Goal: Transaction & Acquisition: Download file/media

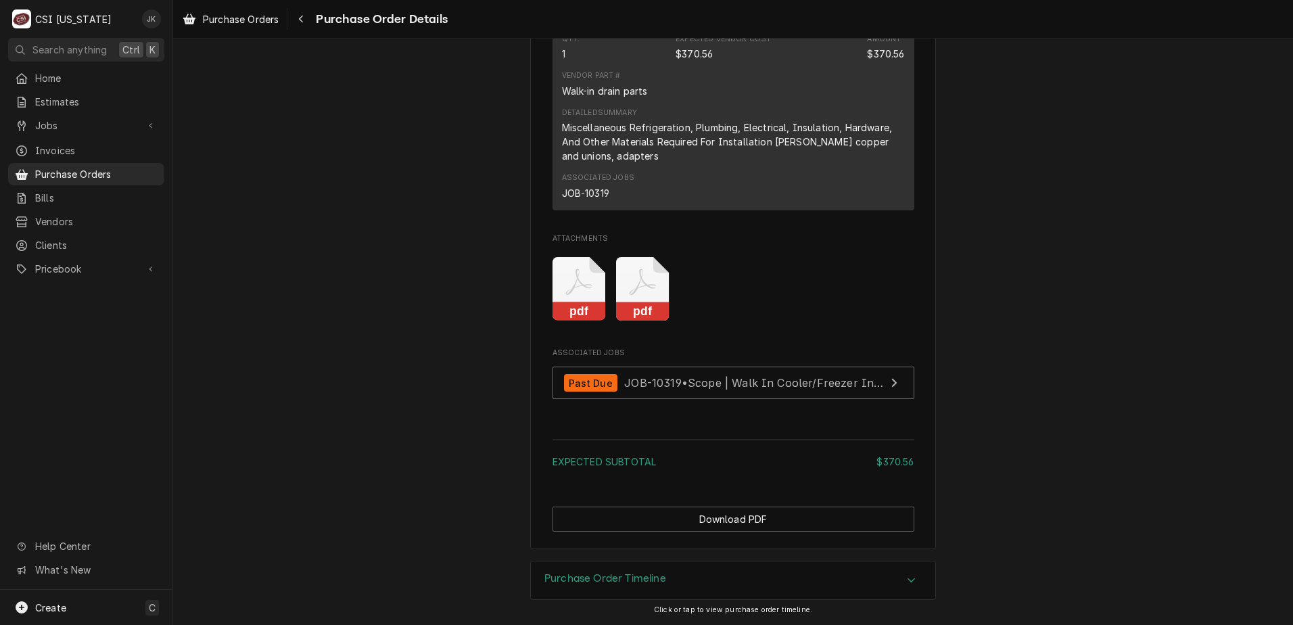
scroll to position [1084, 0]
click at [566, 290] on icon "Attachments" at bounding box center [579, 289] width 53 height 64
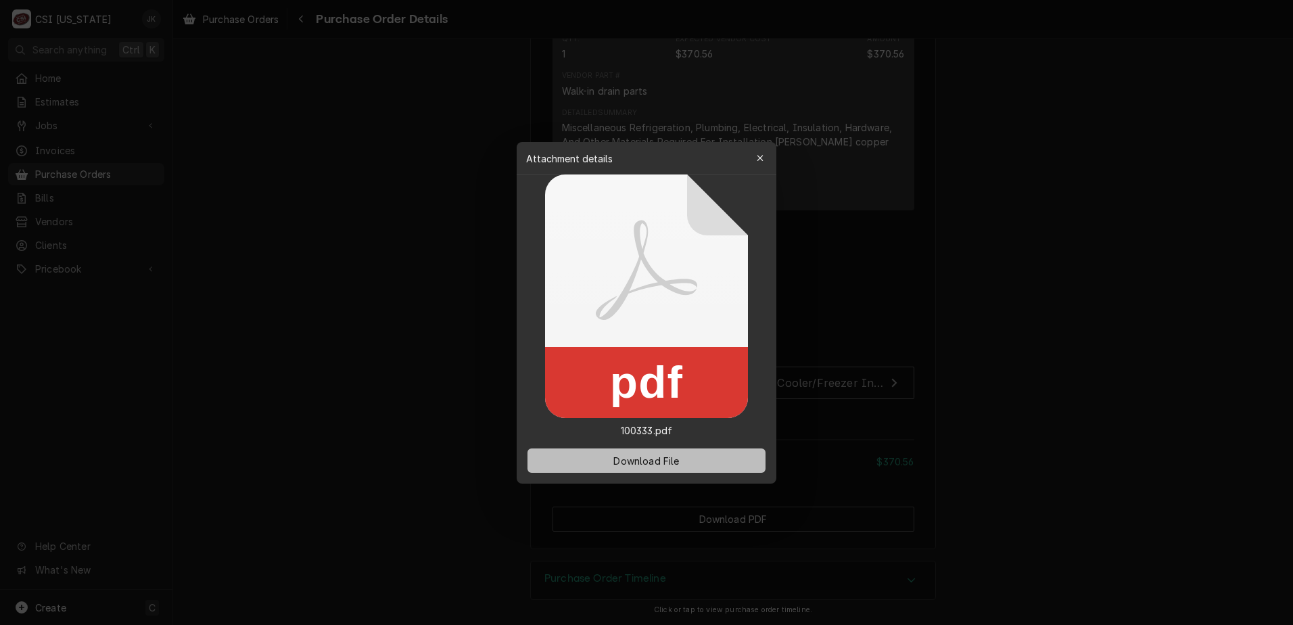
click at [680, 459] on span "Download File" at bounding box center [646, 460] width 71 height 14
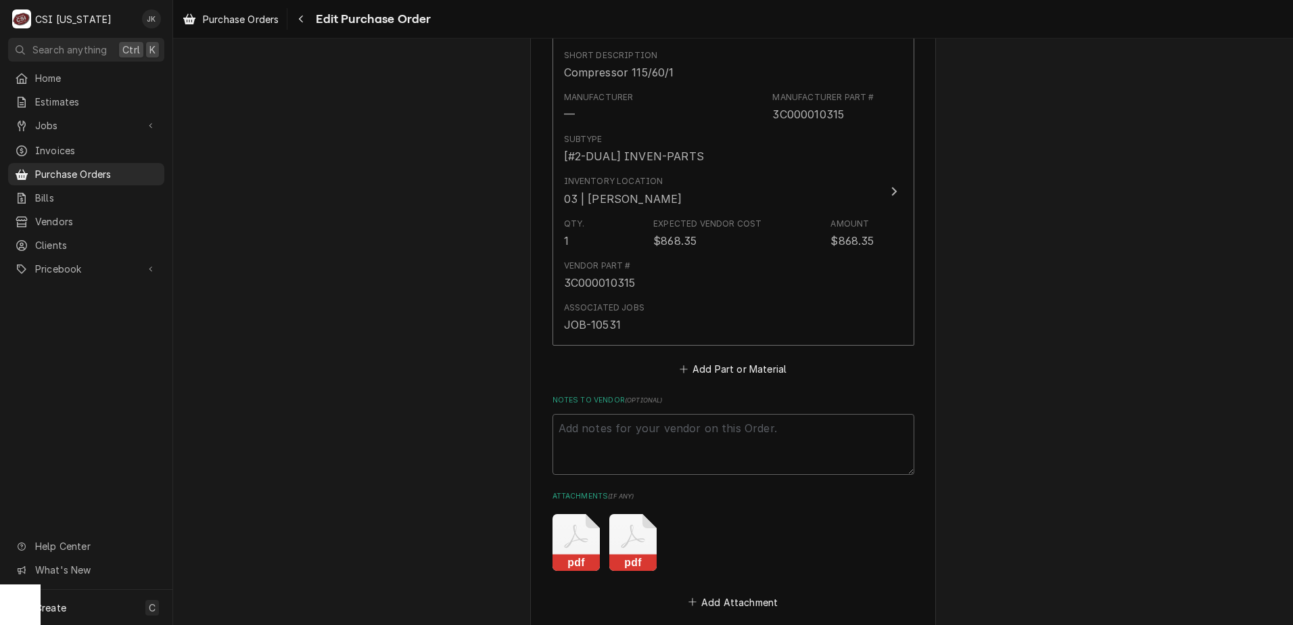
scroll to position [609, 0]
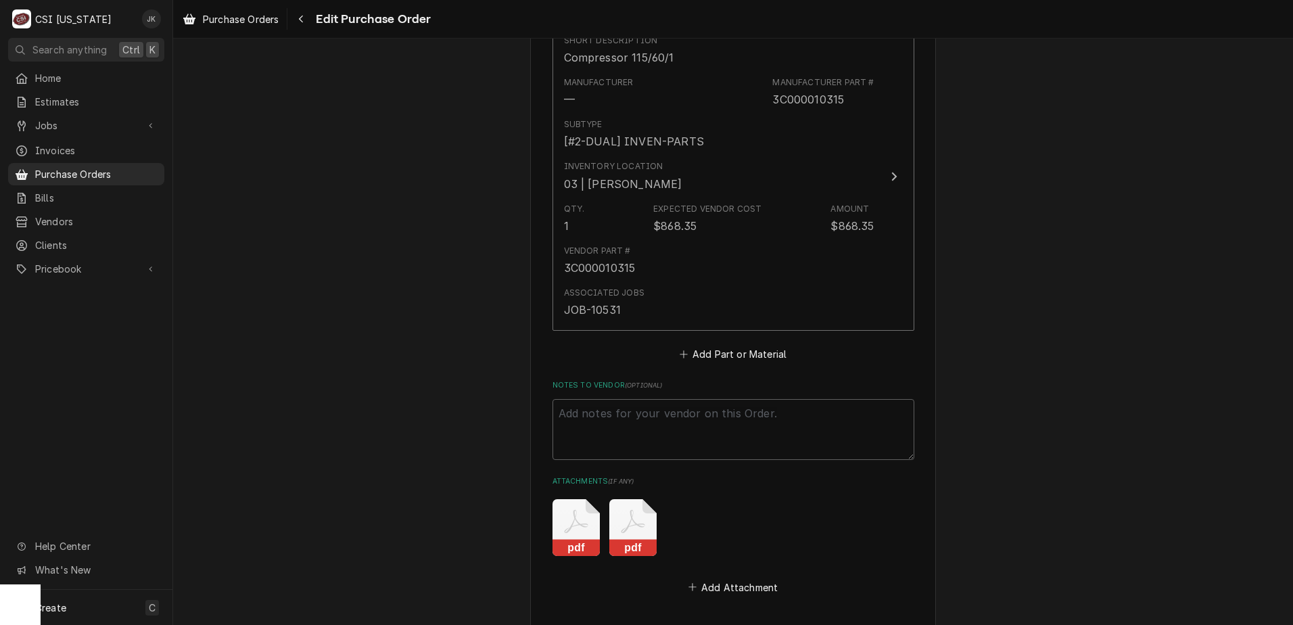
click at [571, 523] on icon "Attachments" at bounding box center [576, 527] width 47 height 57
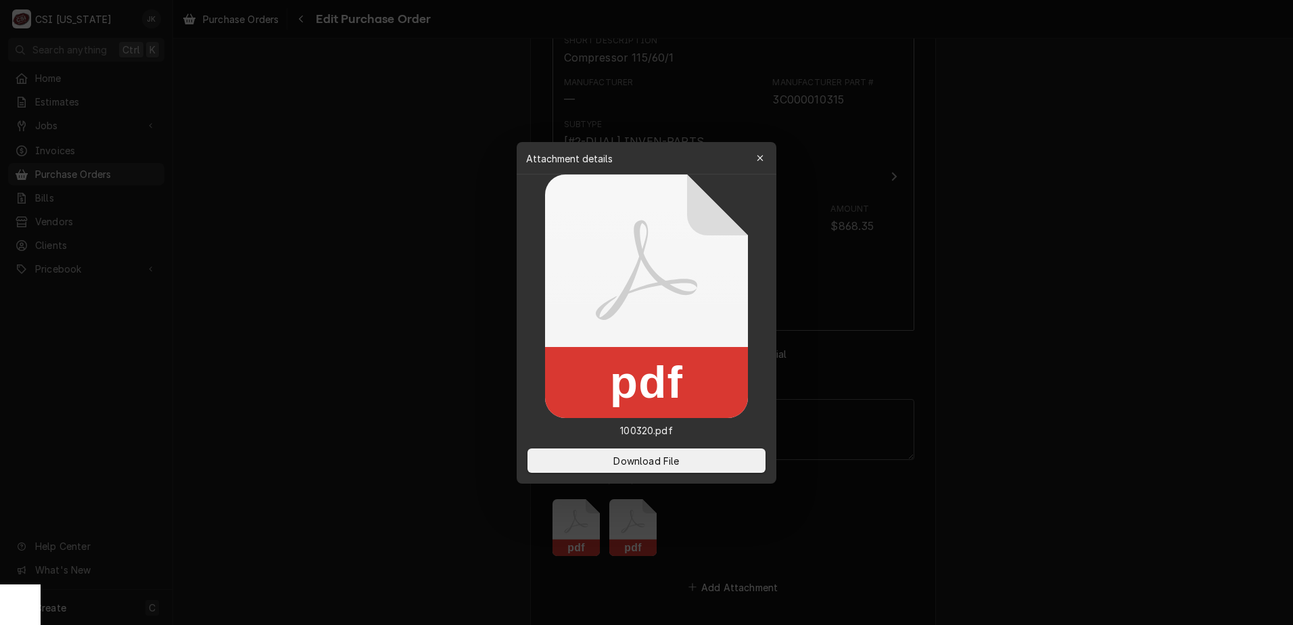
type textarea "x"
click at [593, 464] on button "Download File" at bounding box center [647, 460] width 238 height 24
click at [763, 154] on icon "button" at bounding box center [760, 158] width 7 height 9
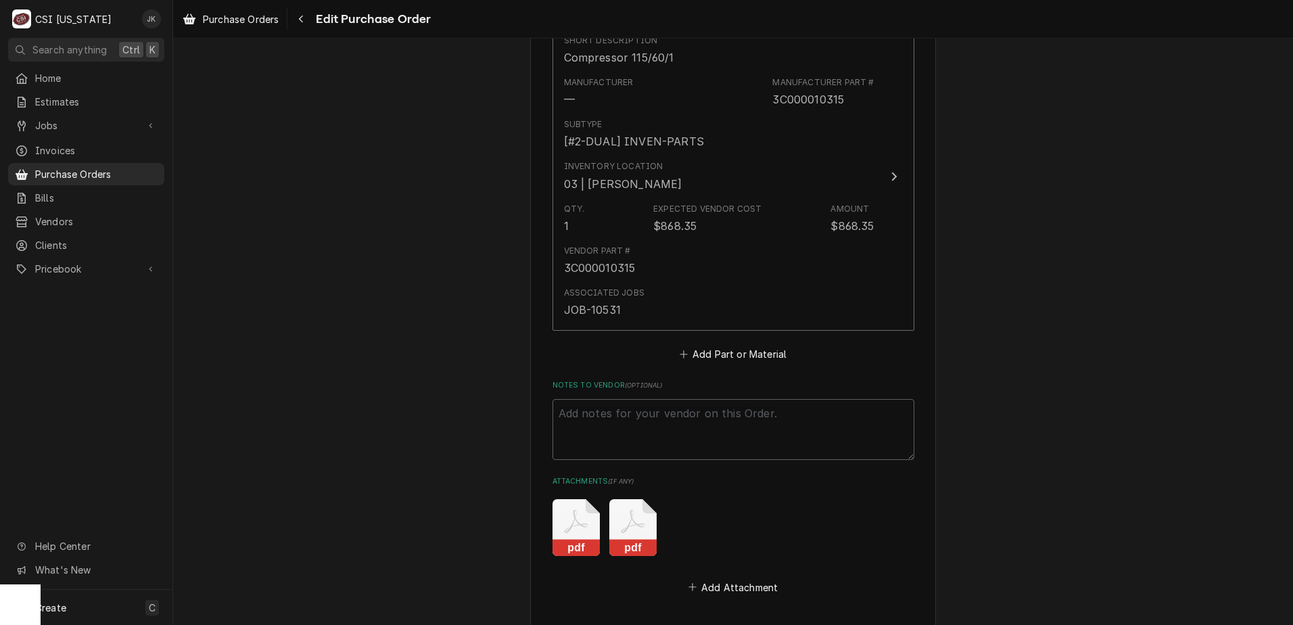
click at [632, 534] on icon "Attachments" at bounding box center [632, 527] width 47 height 57
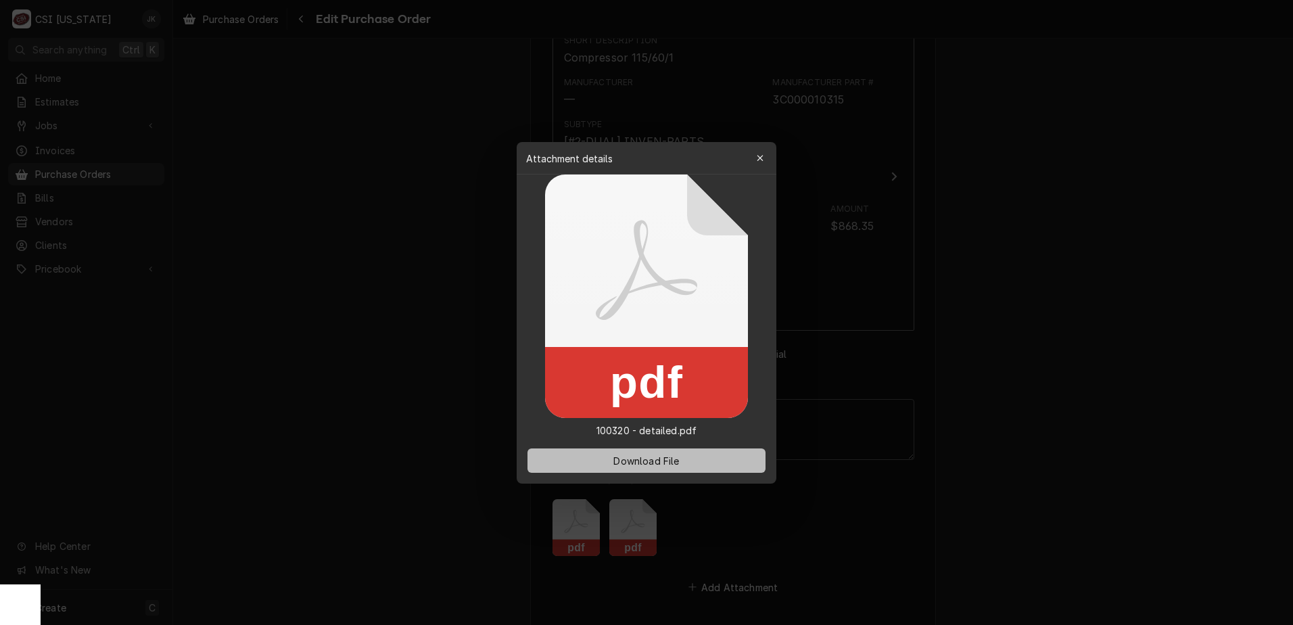
click at [649, 459] on span "Download File" at bounding box center [646, 460] width 71 height 14
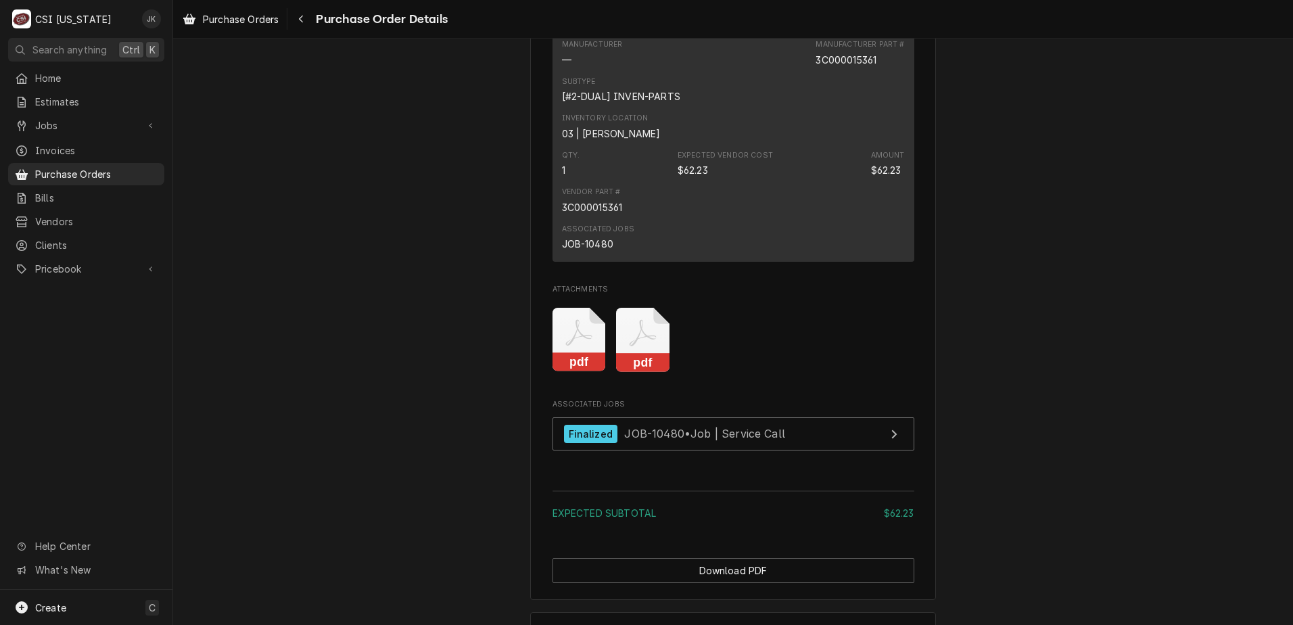
scroll to position [1015, 0]
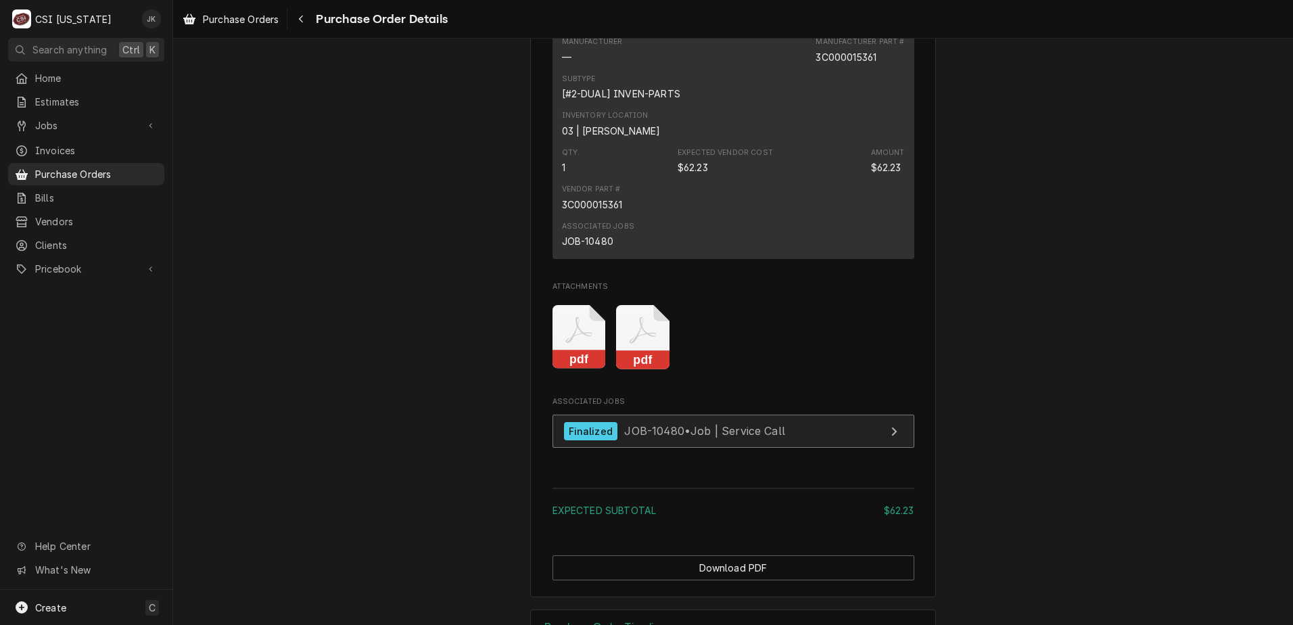
click at [645, 438] on span "JOB-10480 • Job | Service Call" at bounding box center [704, 431] width 161 height 14
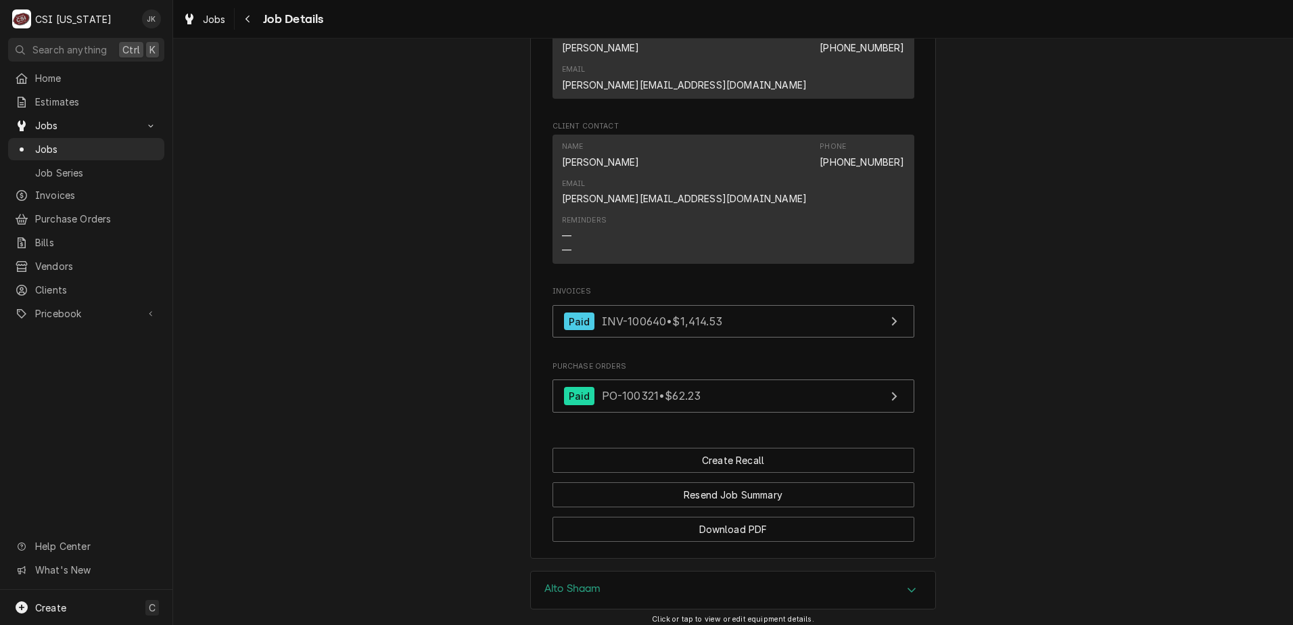
scroll to position [1353, 0]
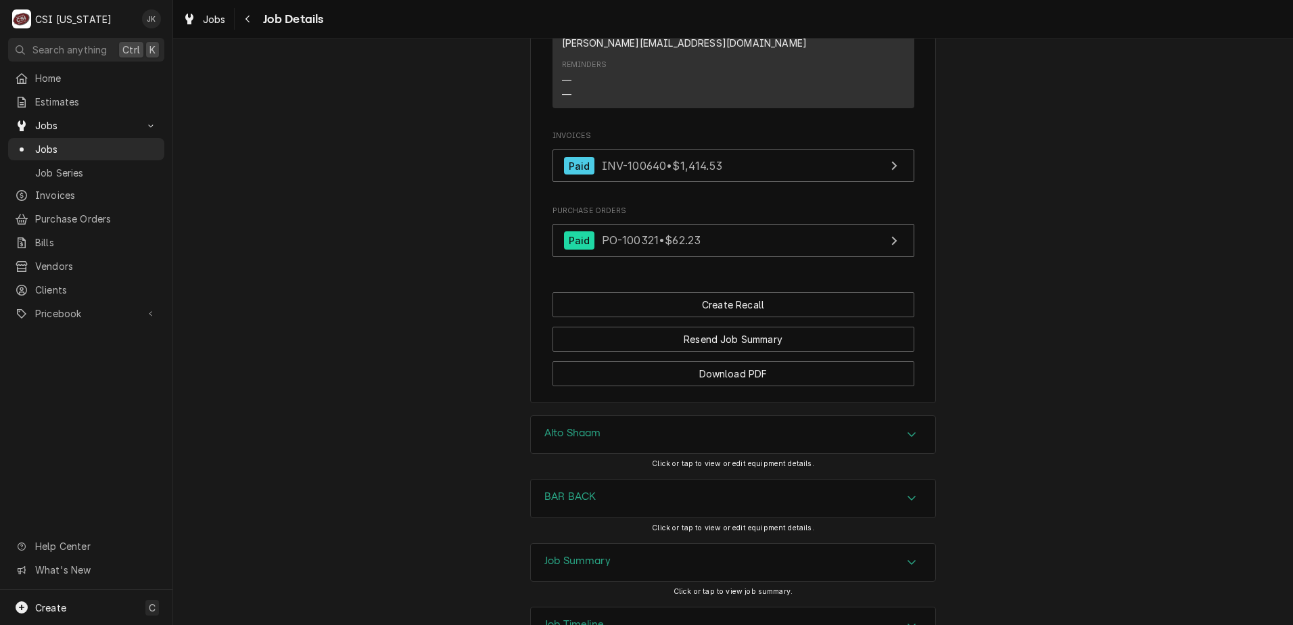
click at [566, 555] on h3 "Job Summary" at bounding box center [578, 561] width 66 height 13
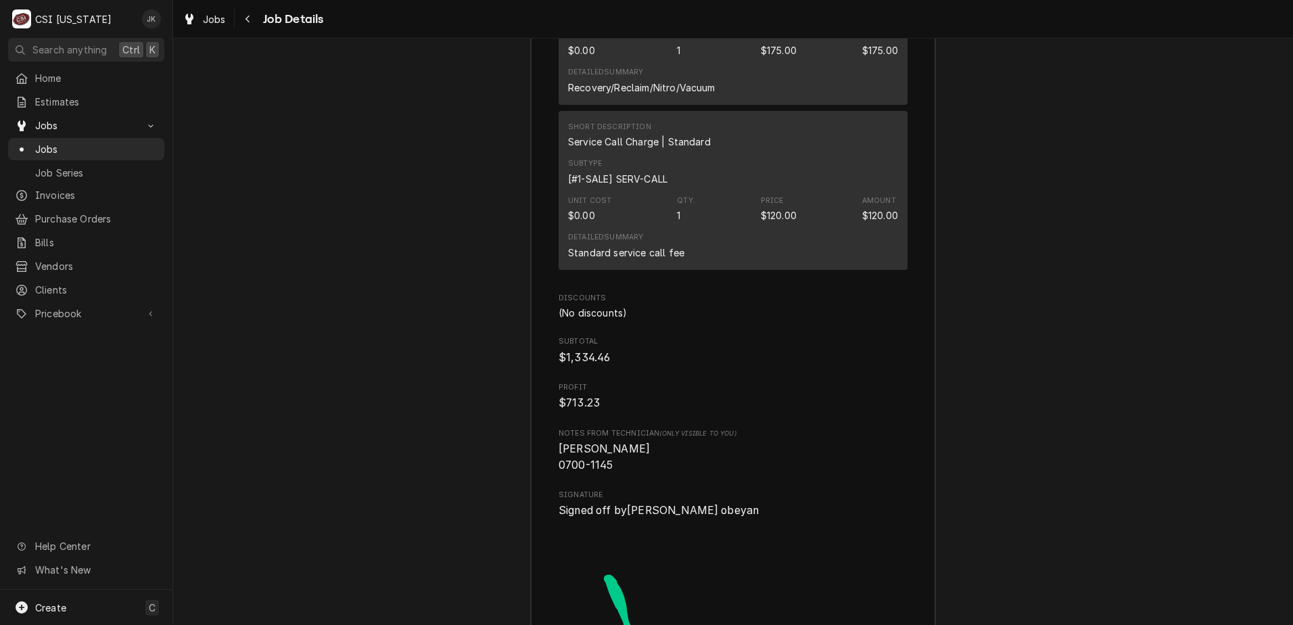
scroll to position [4126, 0]
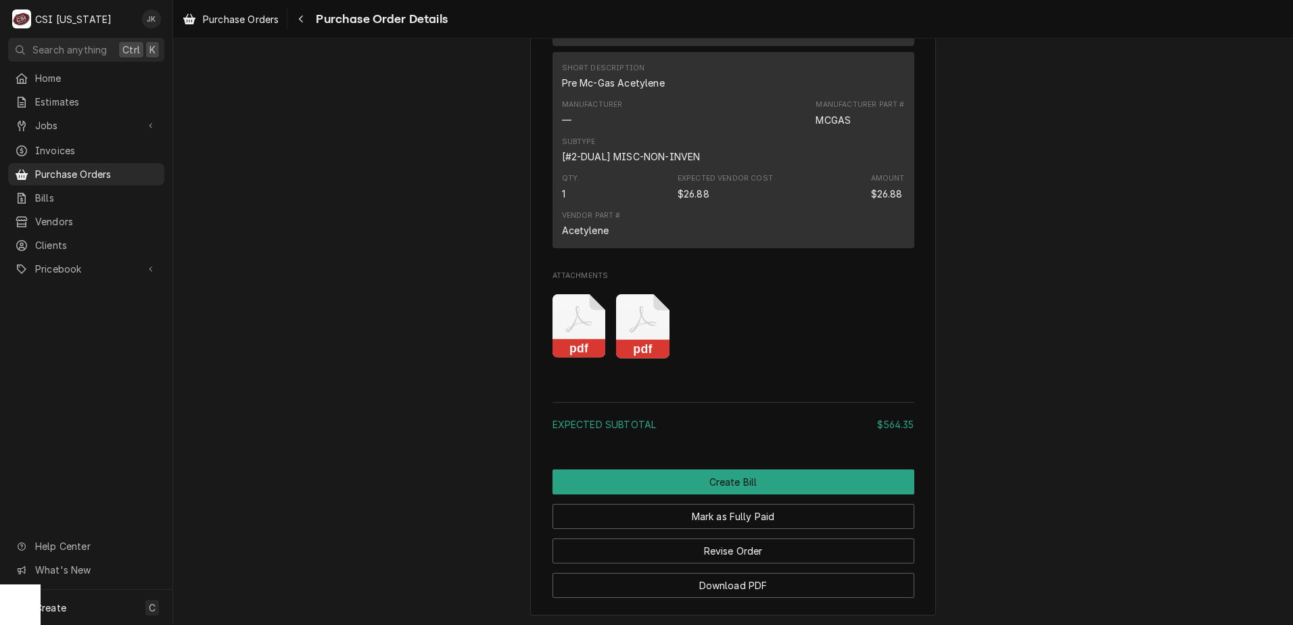
scroll to position [1623, 0]
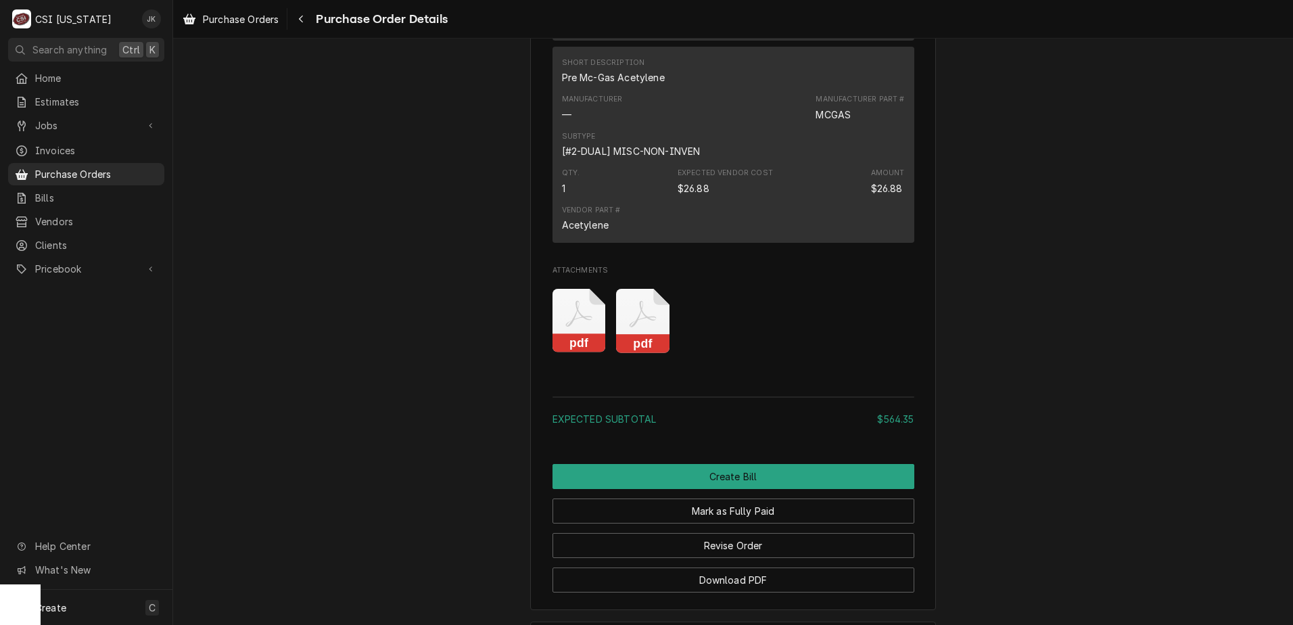
click at [575, 353] on icon "Attachments" at bounding box center [579, 321] width 53 height 64
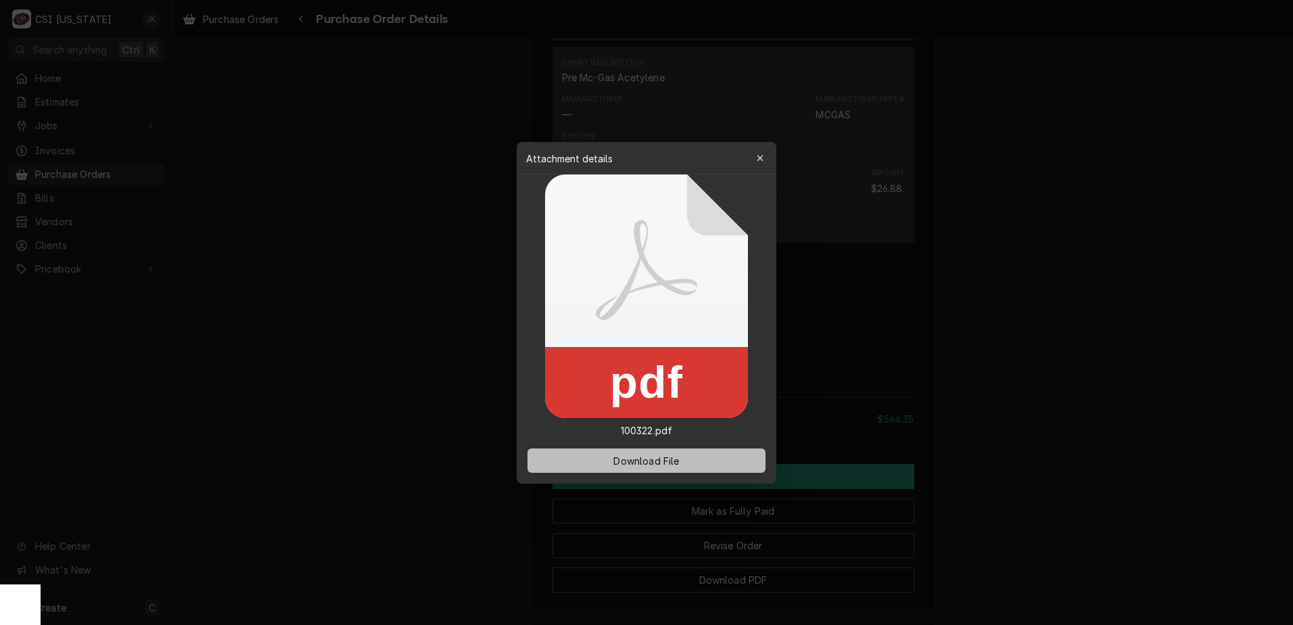
click at [628, 459] on span "Download File" at bounding box center [646, 460] width 71 height 14
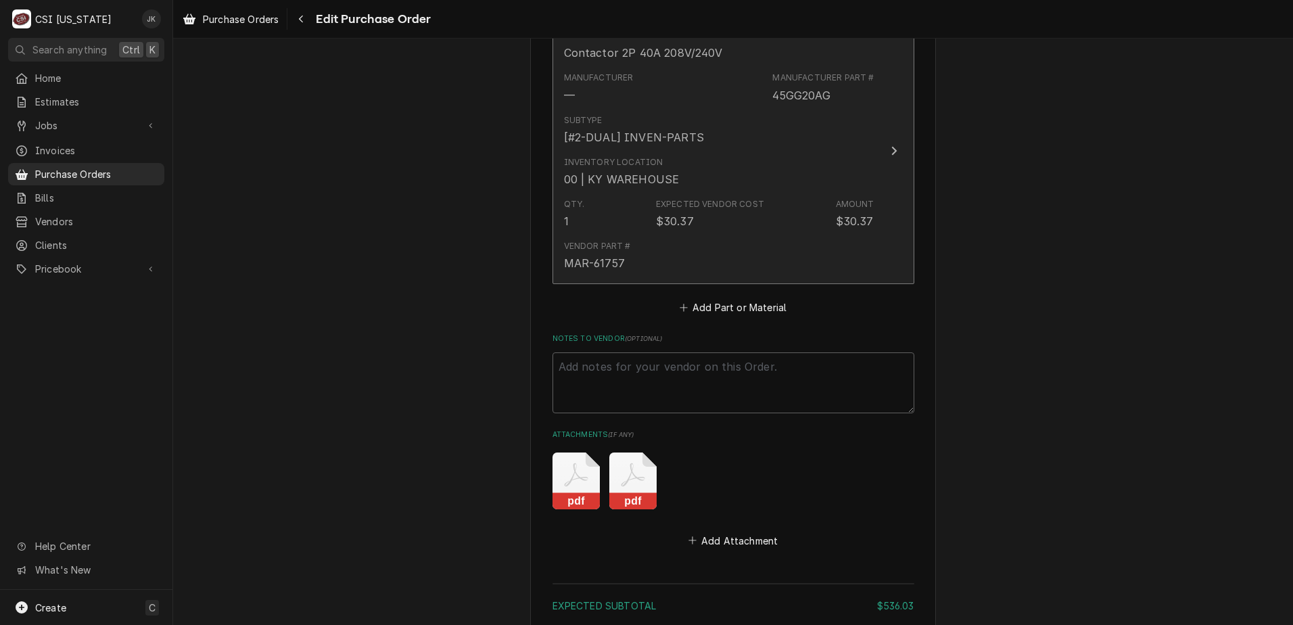
scroll to position [1580, 0]
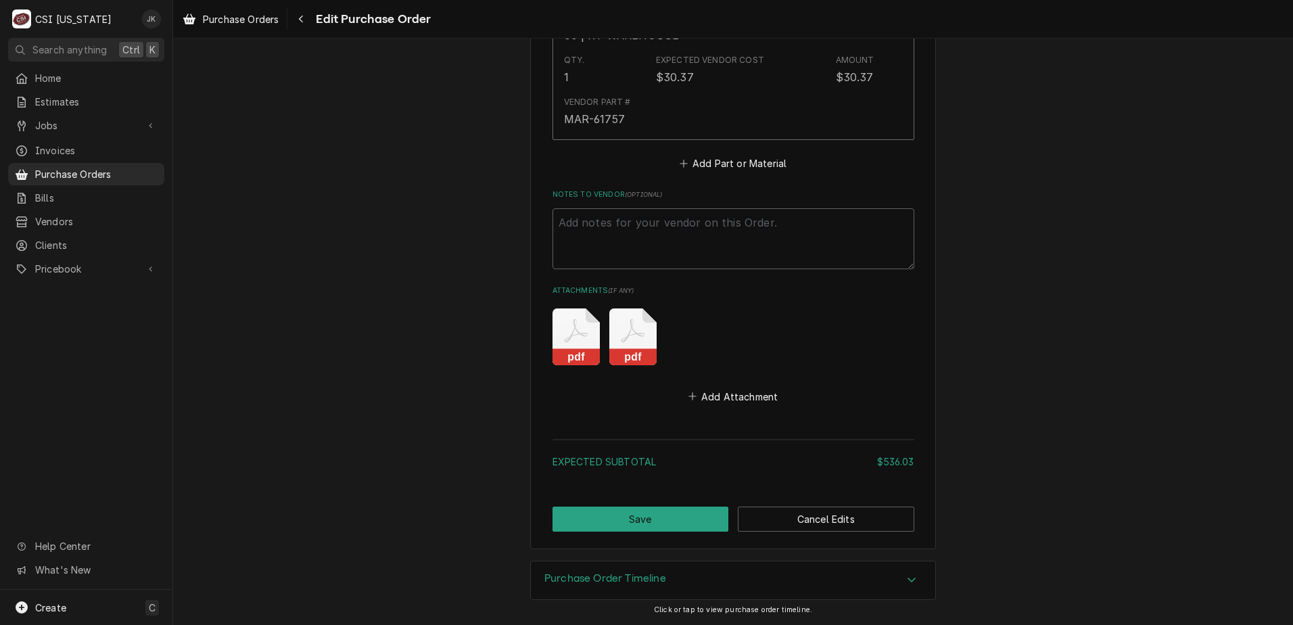
click at [563, 336] on icon "Attachments" at bounding box center [576, 336] width 47 height 57
type textarea "x"
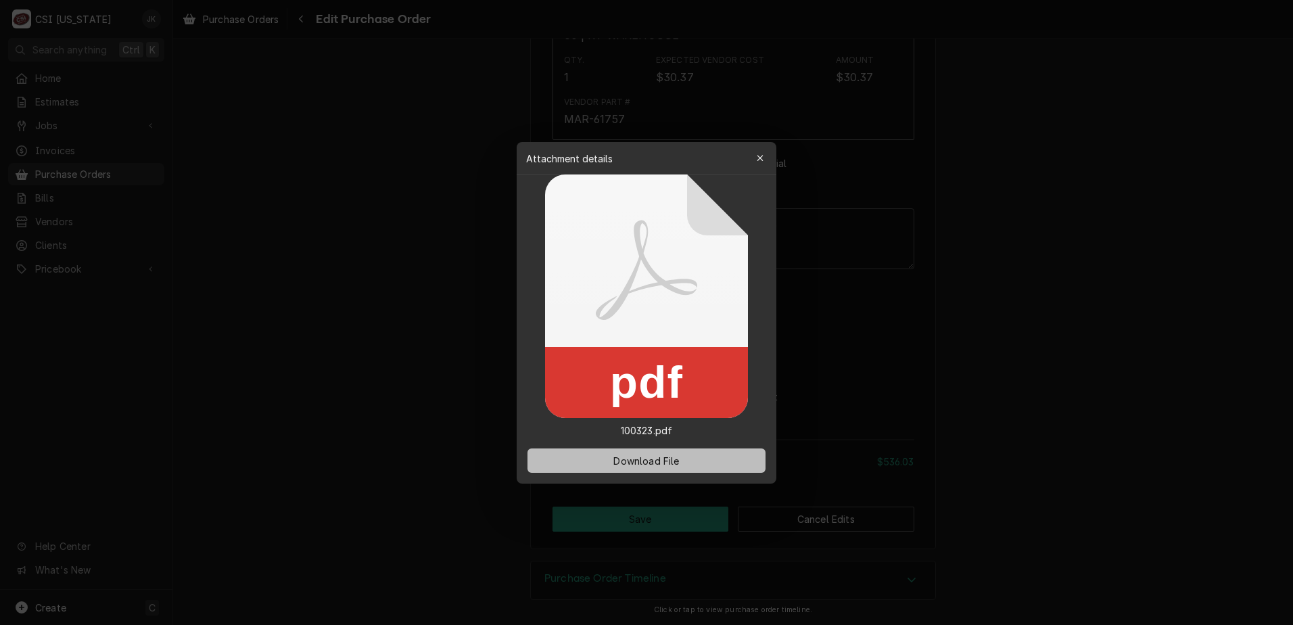
click at [635, 462] on span "Download File" at bounding box center [646, 460] width 71 height 14
click at [763, 157] on icon "button" at bounding box center [760, 158] width 7 height 9
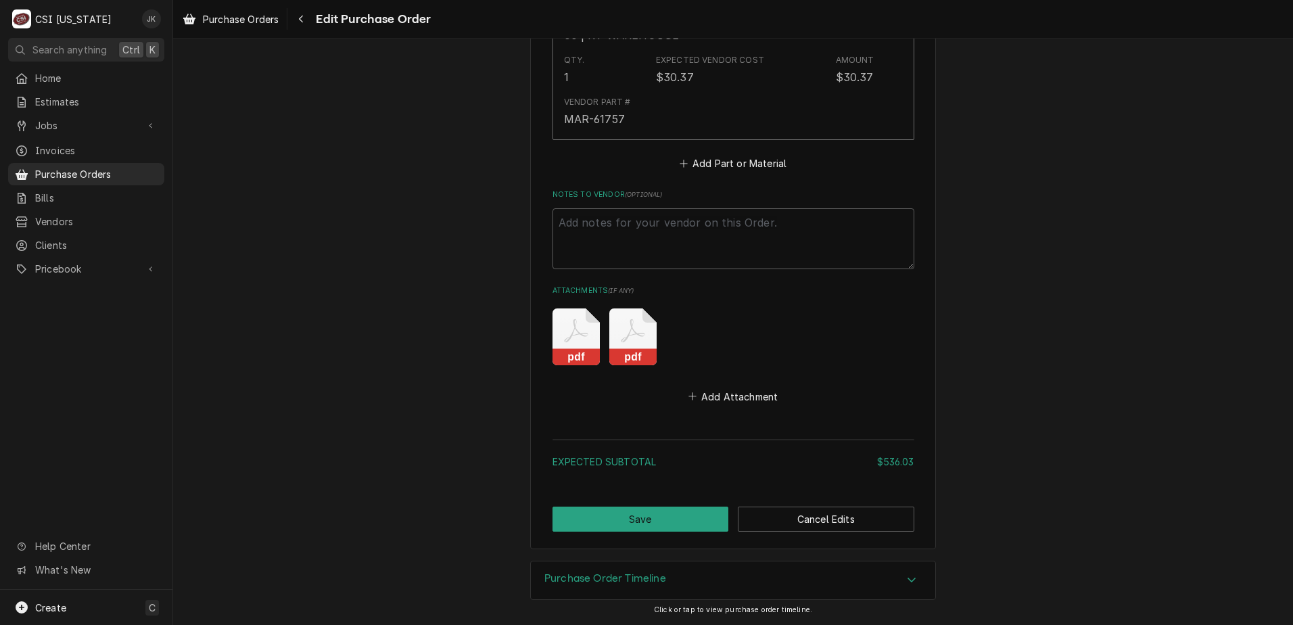
click at [630, 338] on icon "Attachments" at bounding box center [632, 336] width 47 height 57
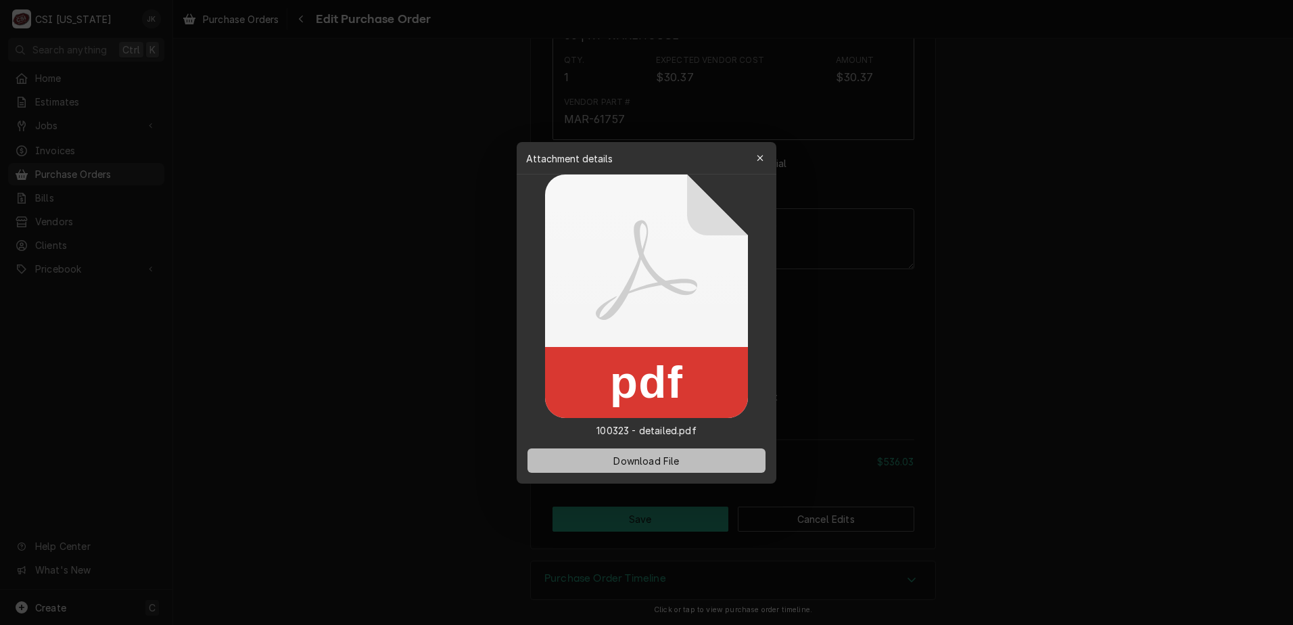
click at [640, 461] on span "Download File" at bounding box center [646, 460] width 71 height 14
click at [754, 157] on div "button" at bounding box center [761, 159] width 14 height 14
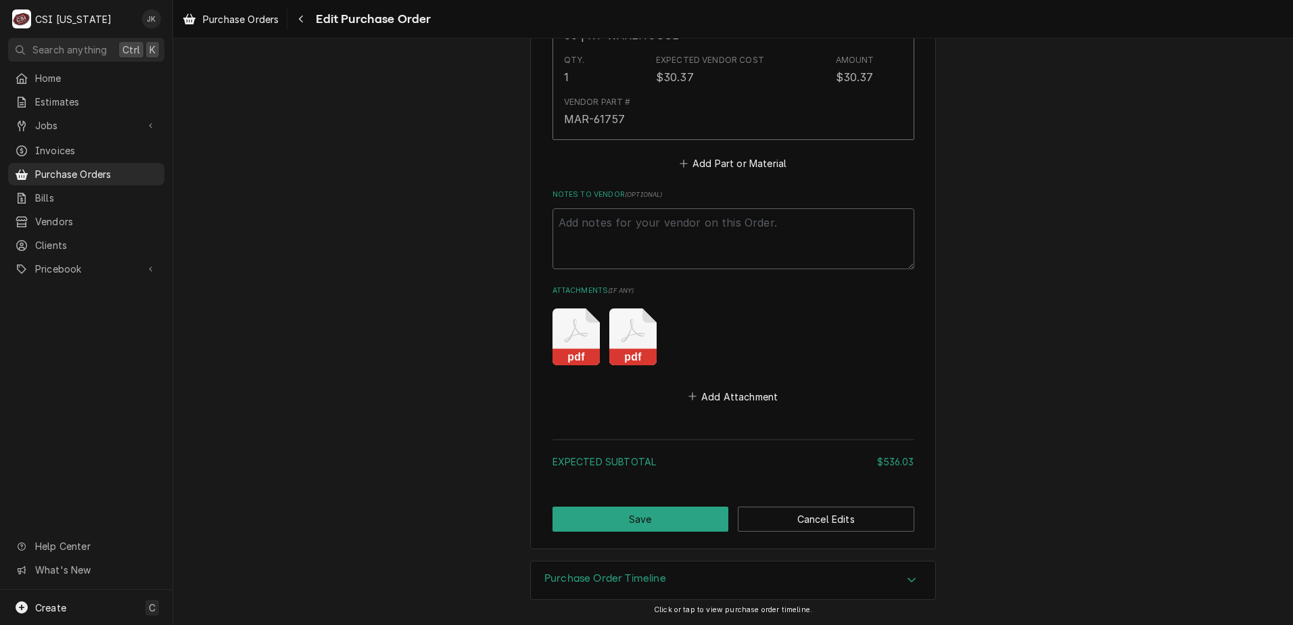
click at [578, 342] on icon "Attachments" at bounding box center [576, 336] width 47 height 57
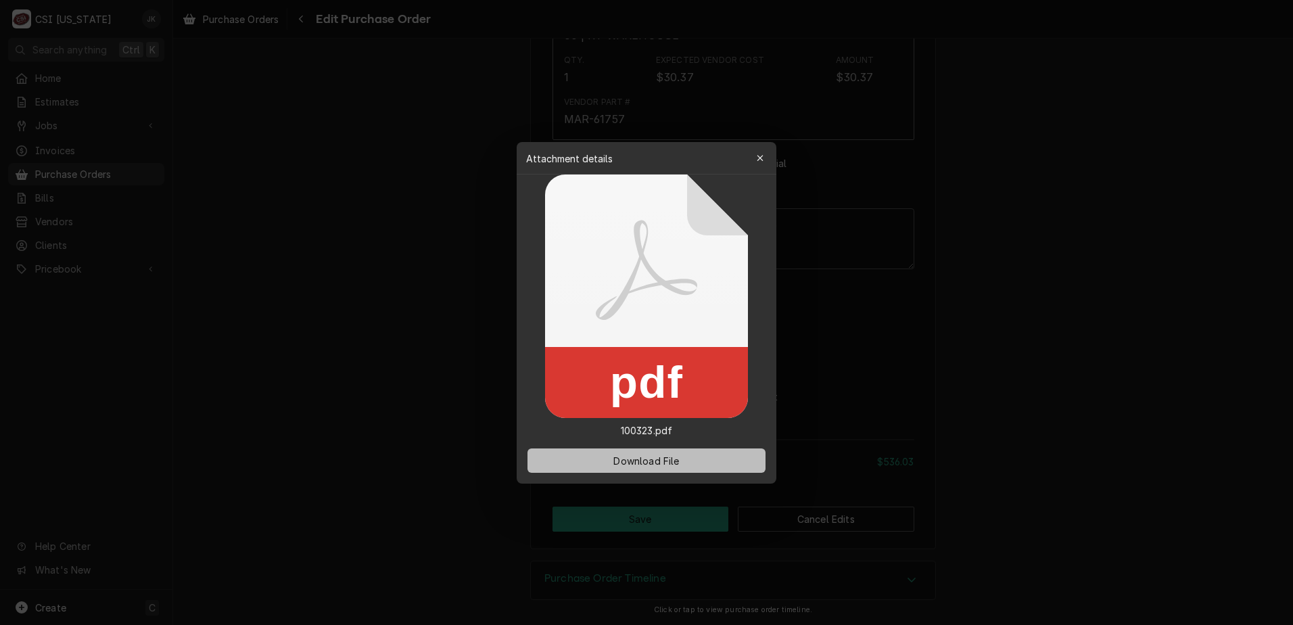
click at [635, 461] on span "Download File" at bounding box center [646, 460] width 71 height 14
click at [758, 152] on div "button" at bounding box center [761, 159] width 14 height 14
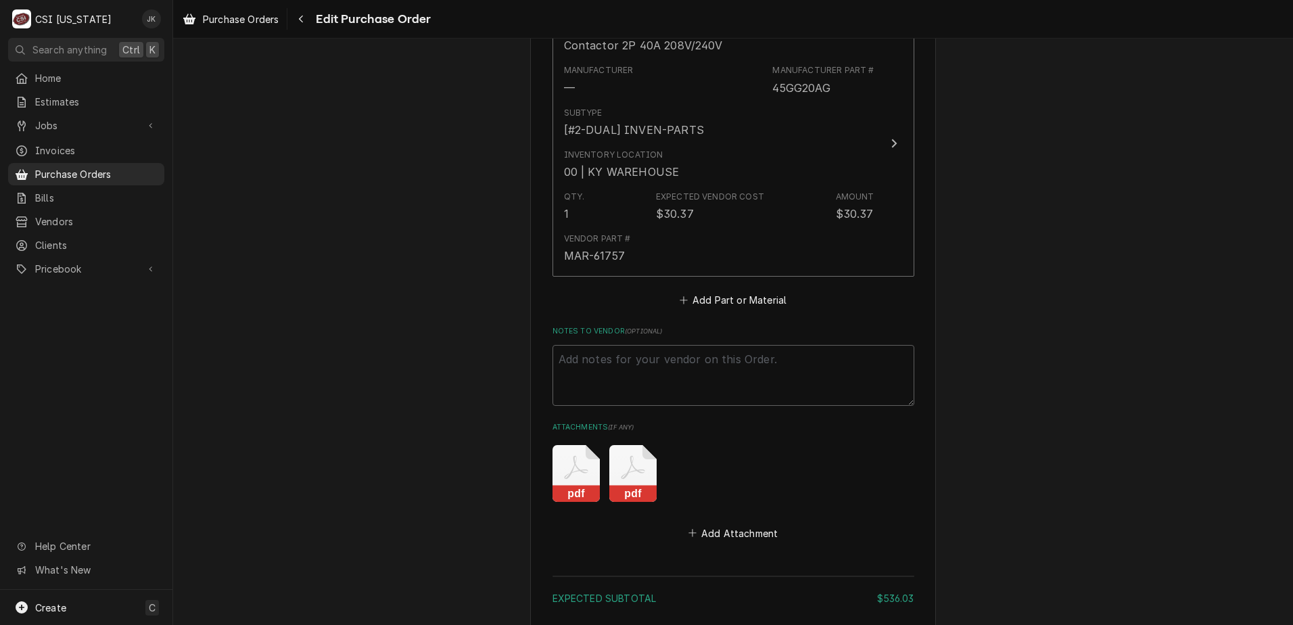
scroll to position [1444, 0]
click at [572, 463] on icon "Attachments" at bounding box center [576, 472] width 47 height 57
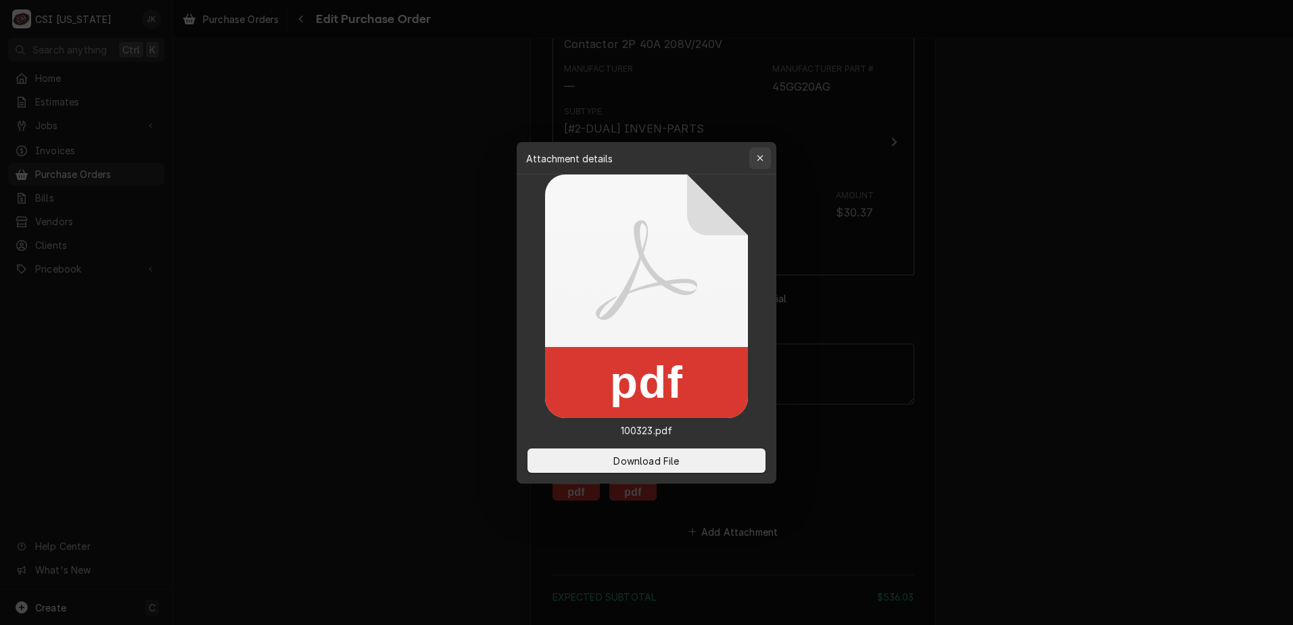
click at [765, 156] on div "button" at bounding box center [761, 159] width 14 height 14
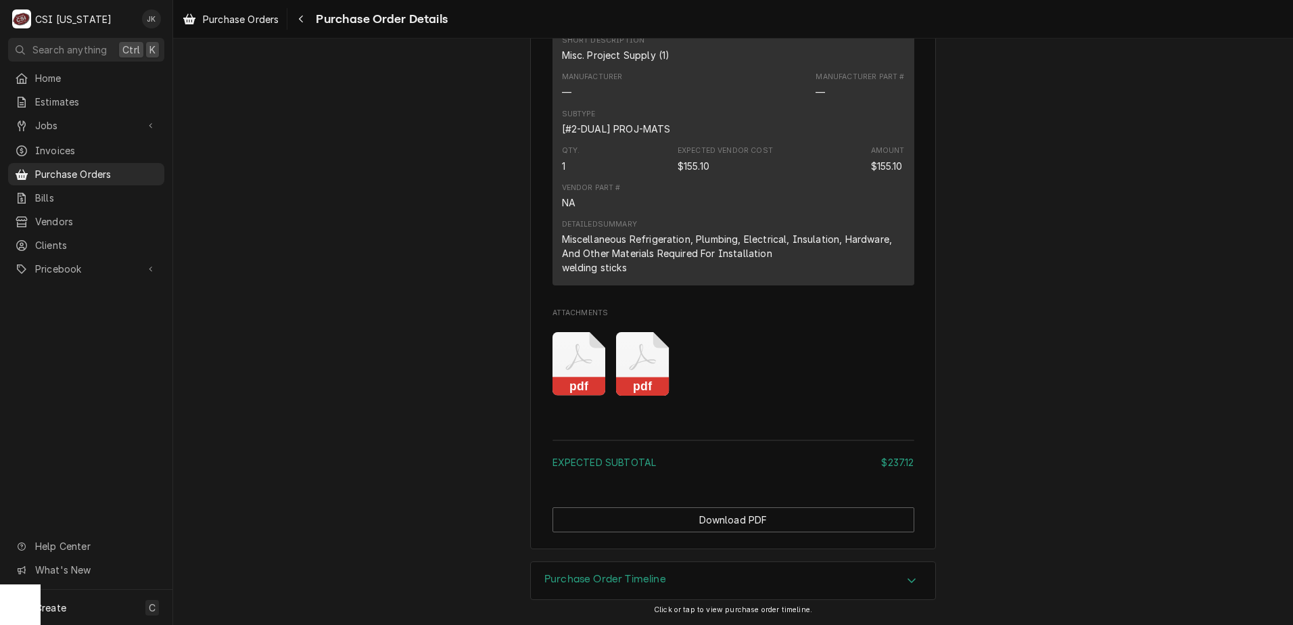
scroll to position [1261, 0]
click at [557, 360] on icon "Attachments" at bounding box center [579, 364] width 53 height 64
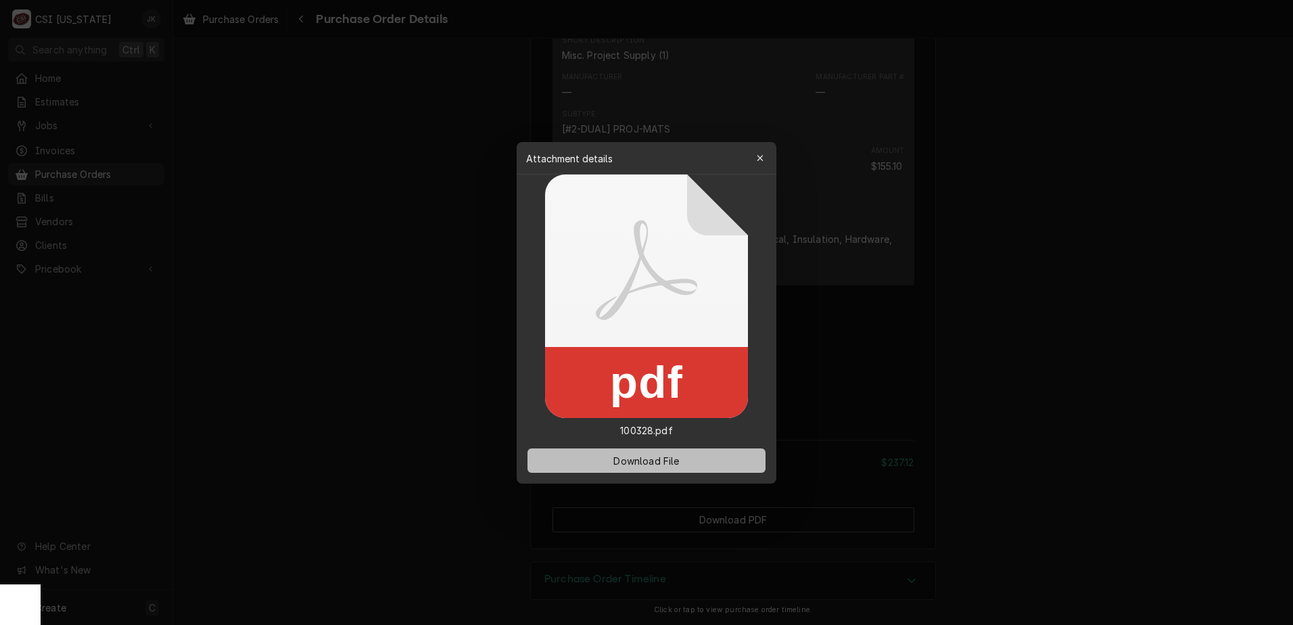
click at [654, 455] on span "Download File" at bounding box center [646, 460] width 71 height 14
click at [758, 158] on icon "button" at bounding box center [760, 158] width 7 height 9
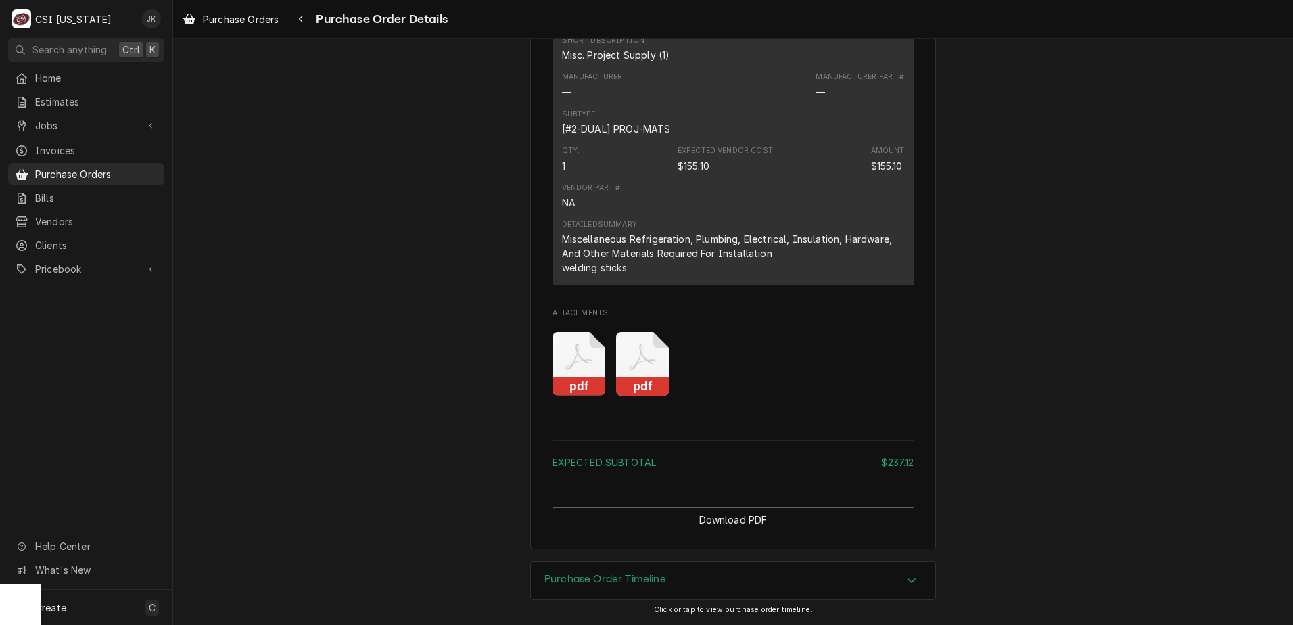
click at [649, 361] on icon "Attachments" at bounding box center [642, 364] width 53 height 64
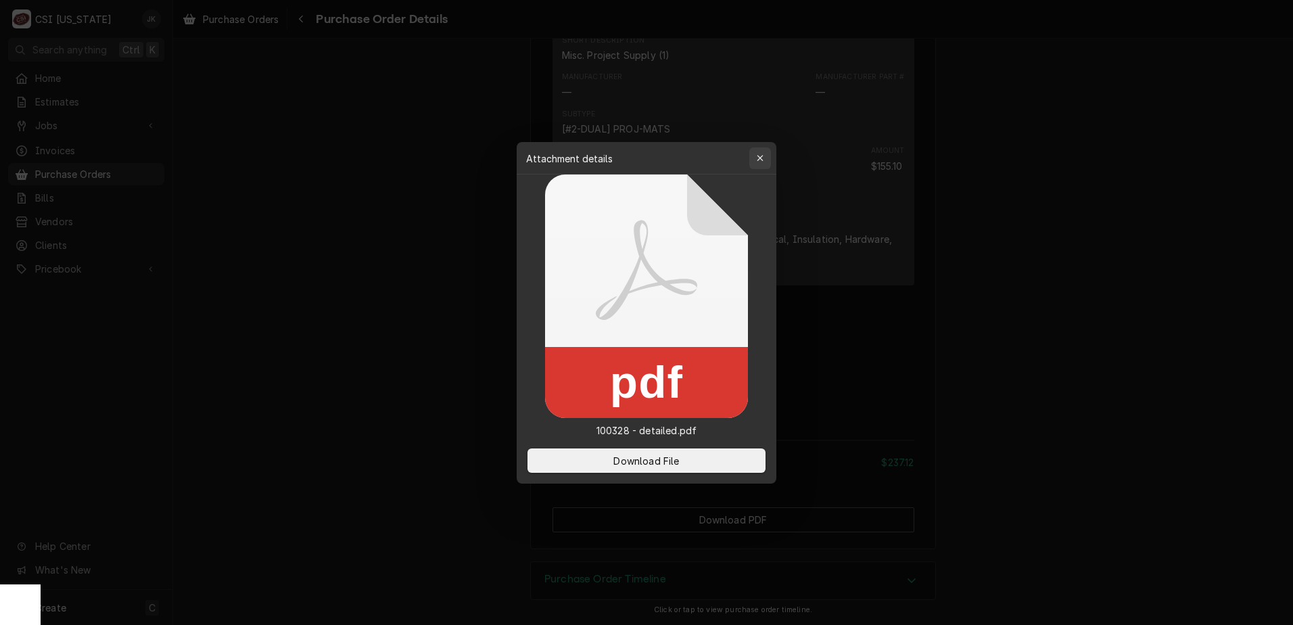
click at [758, 160] on icon "button" at bounding box center [760, 158] width 6 height 6
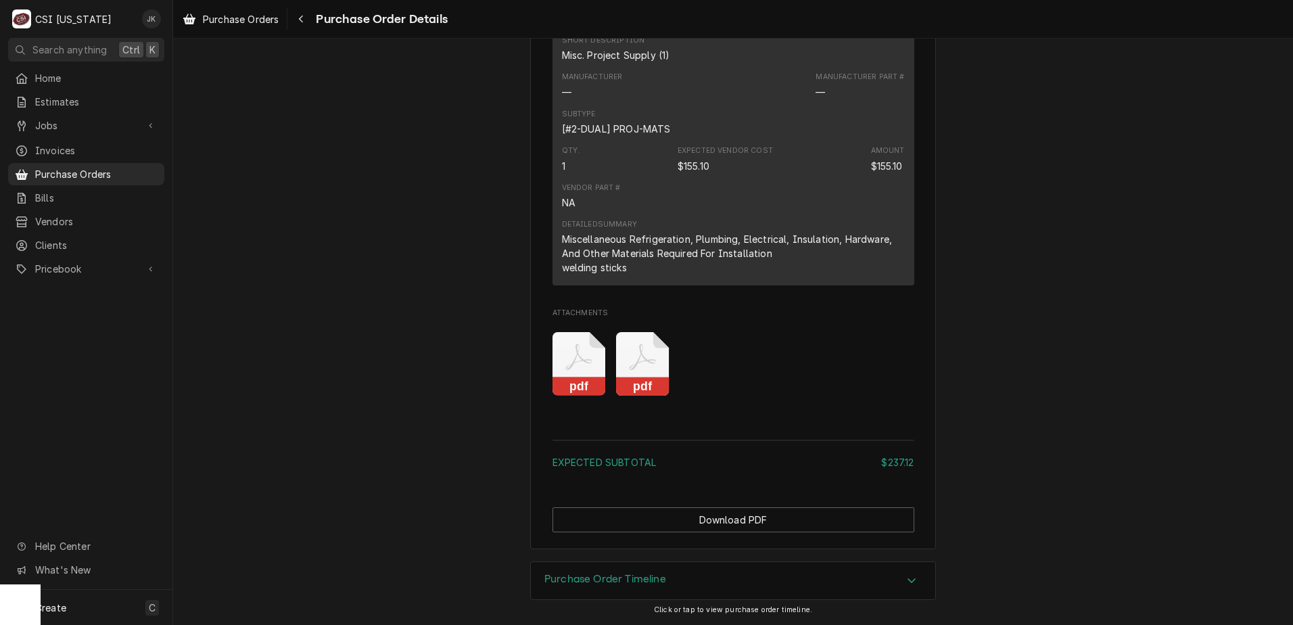
click at [576, 360] on icon "Attachments" at bounding box center [579, 364] width 53 height 64
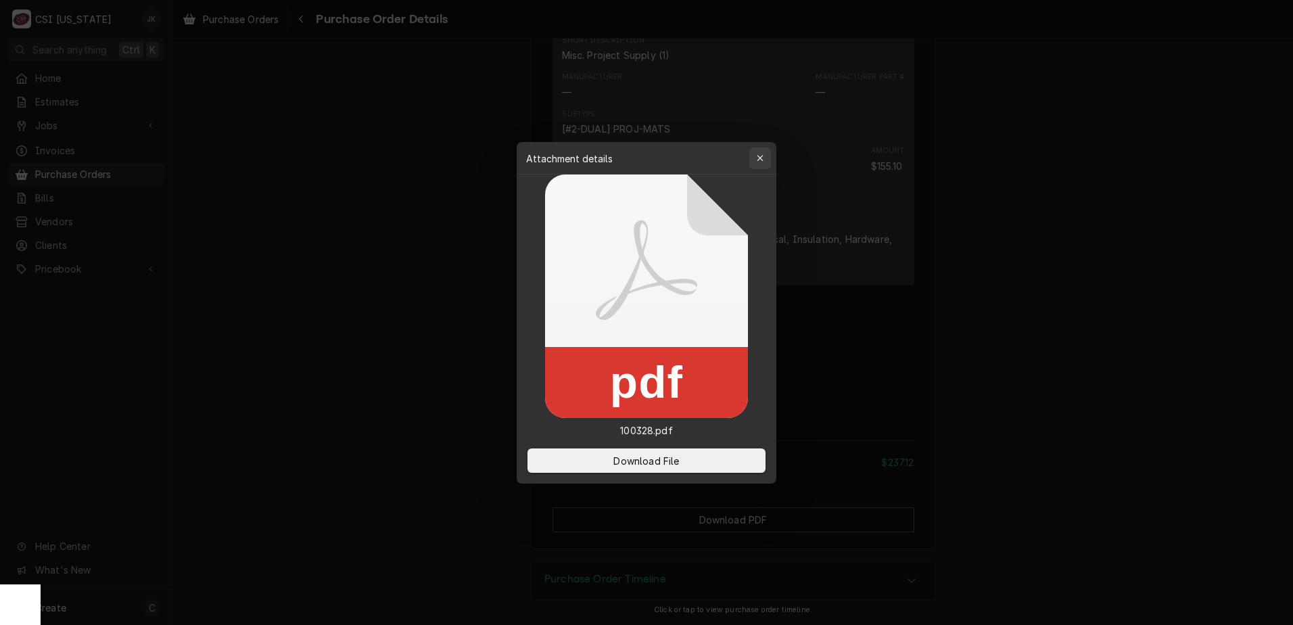
click at [756, 158] on div "button" at bounding box center [761, 159] width 14 height 14
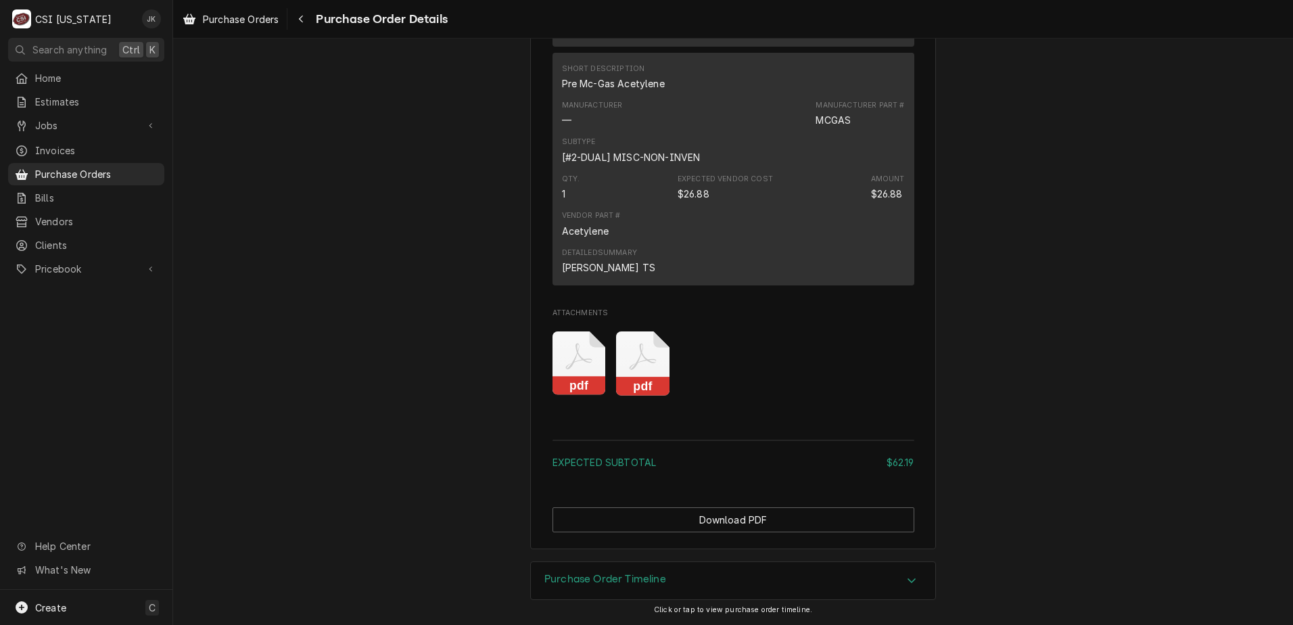
scroll to position [1471, 0]
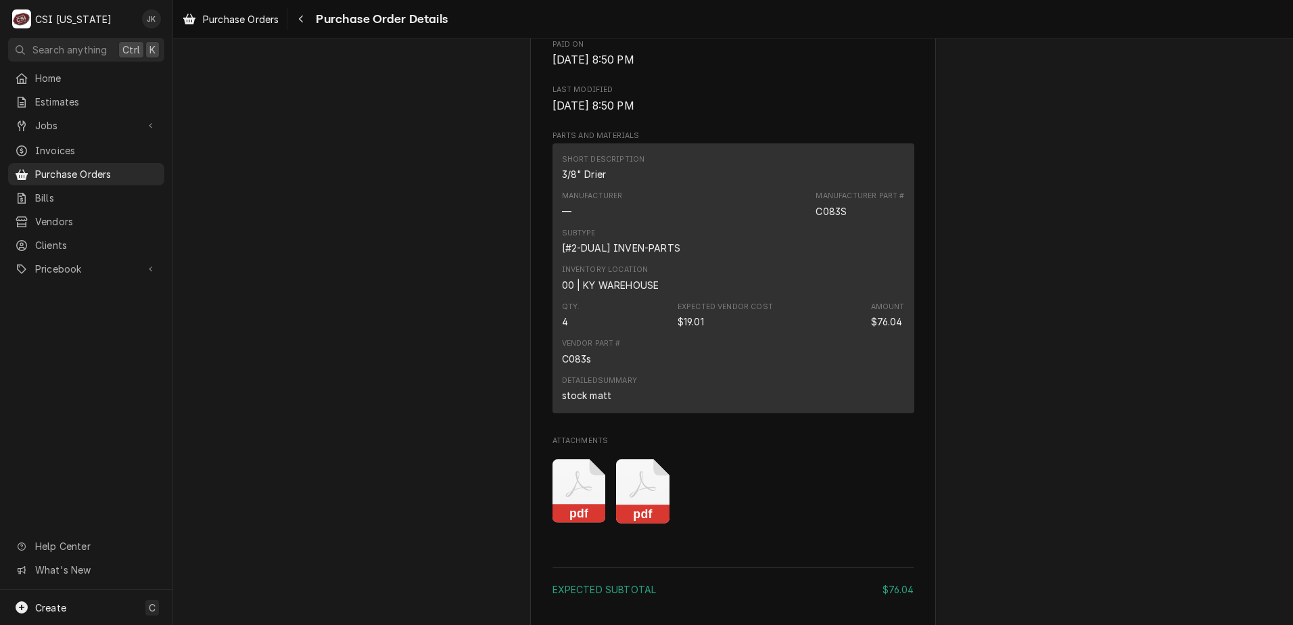
scroll to position [879, 0]
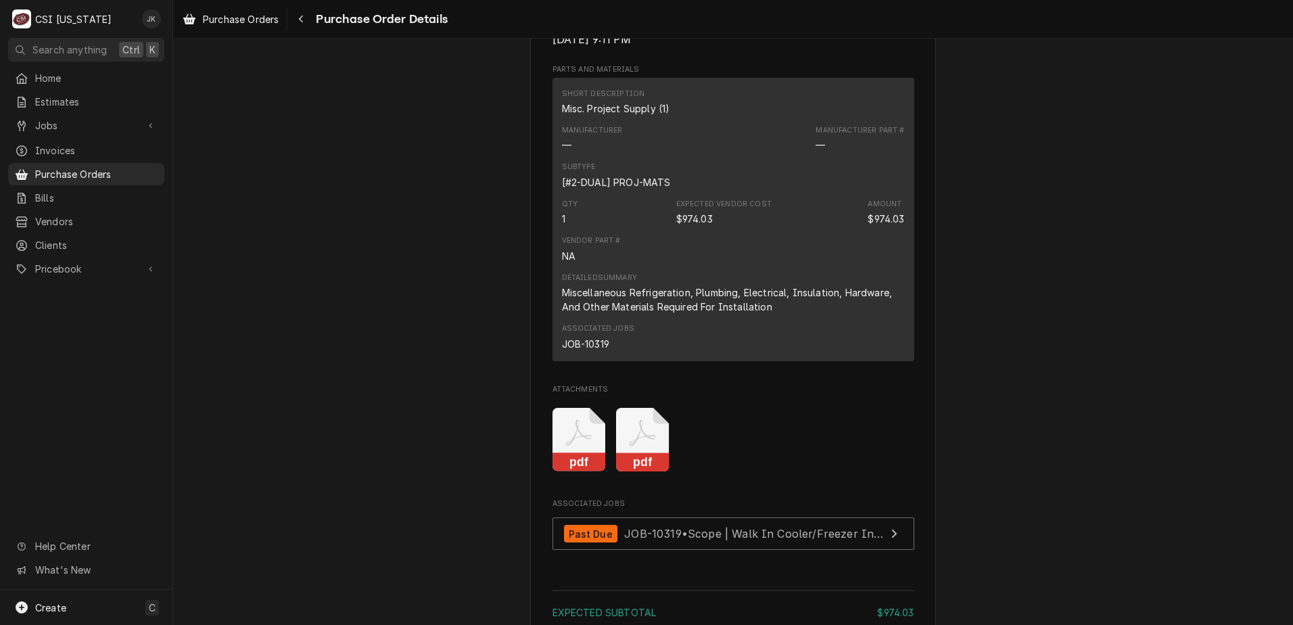
scroll to position [879, 0]
click at [568, 465] on icon "Attachments" at bounding box center [579, 437] width 53 height 64
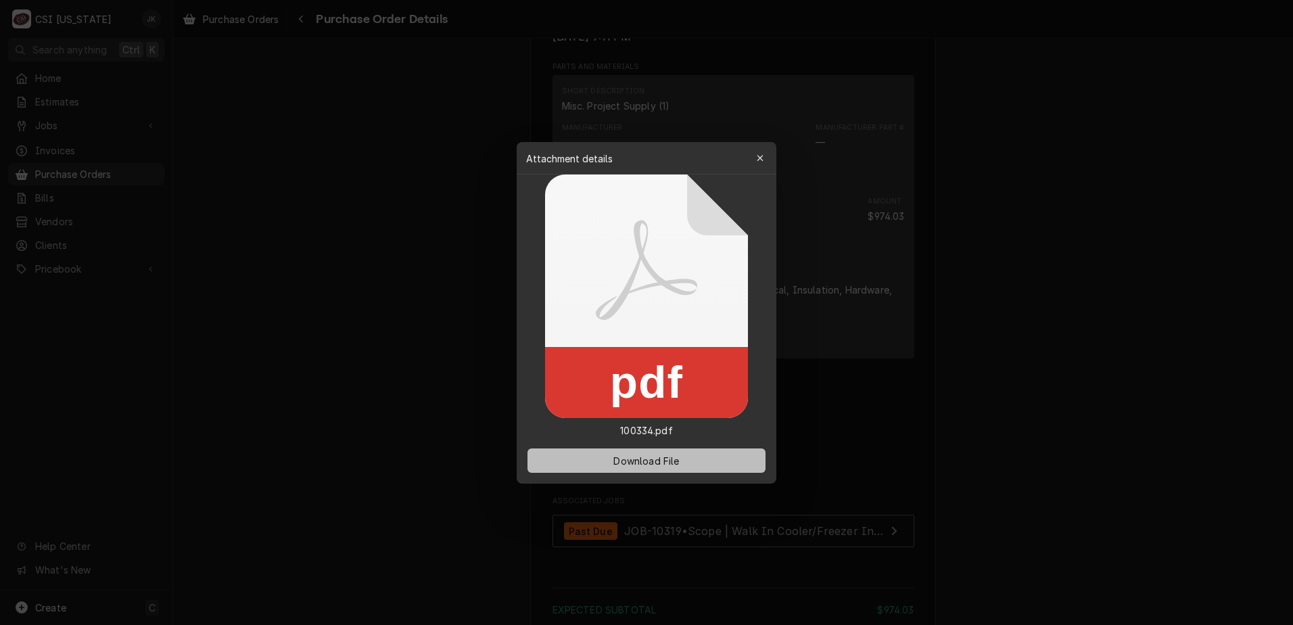
click at [591, 458] on button "Download File" at bounding box center [647, 460] width 238 height 24
click at [681, 461] on span "Download File" at bounding box center [646, 460] width 71 height 14
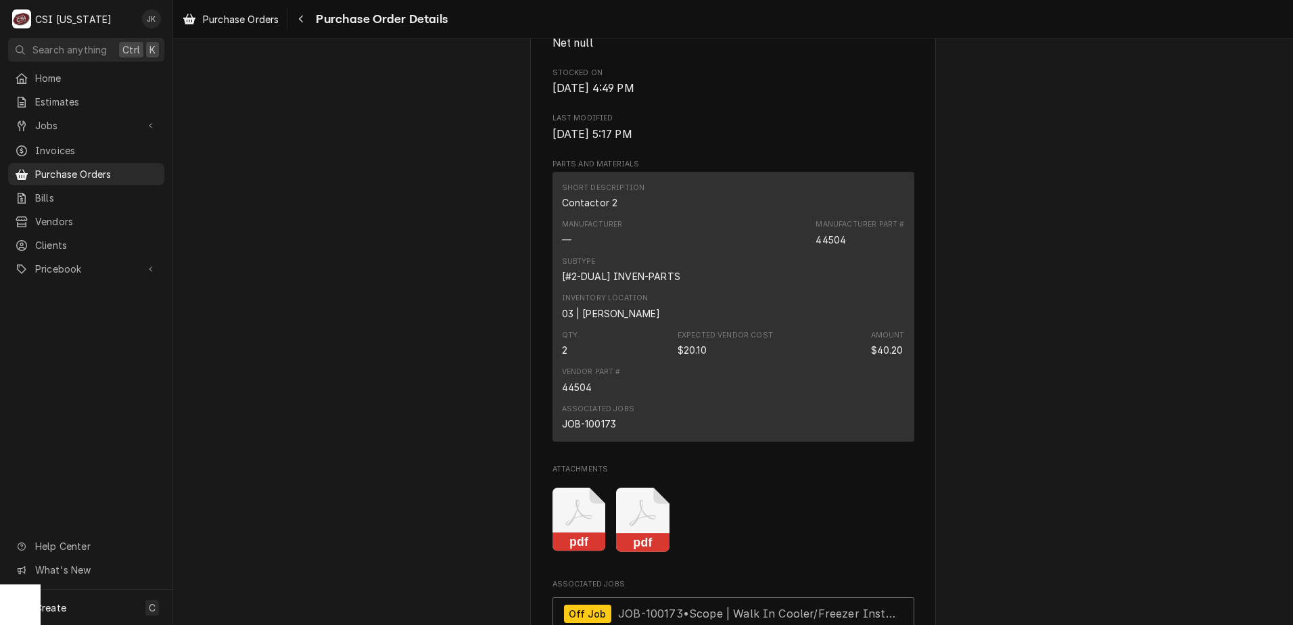
scroll to position [879, 0]
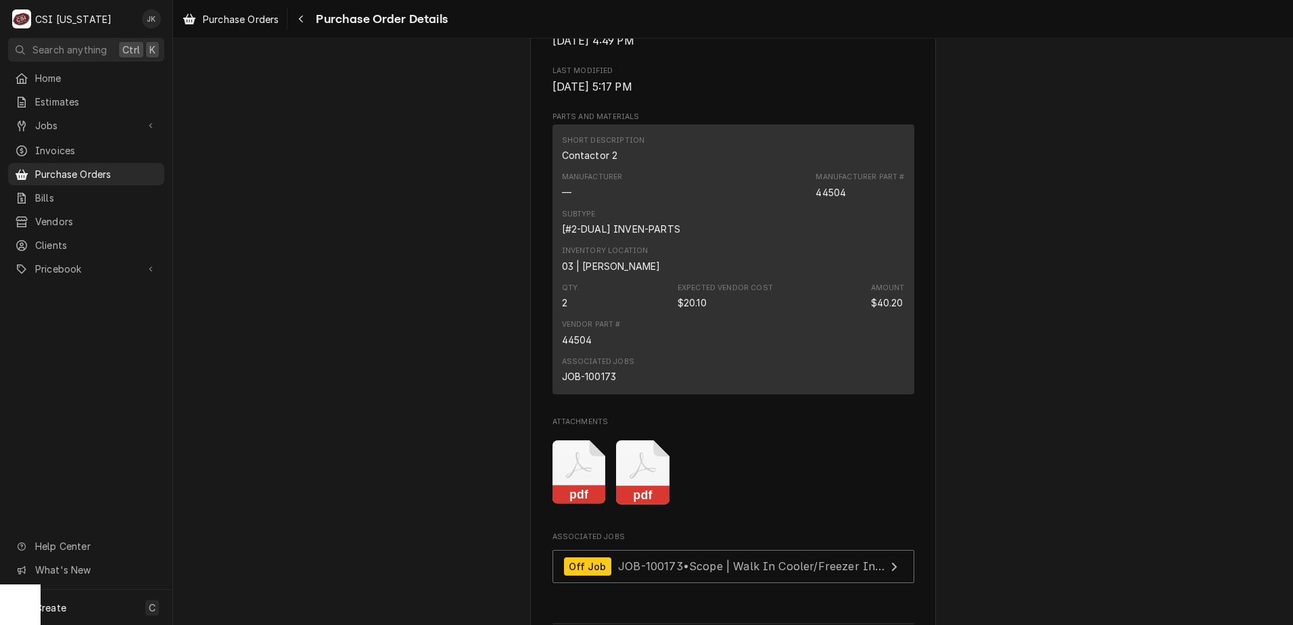
click at [578, 482] on div "pdf pdf" at bounding box center [734, 472] width 362 height 85
click at [575, 505] on icon "Attachments" at bounding box center [579, 472] width 53 height 64
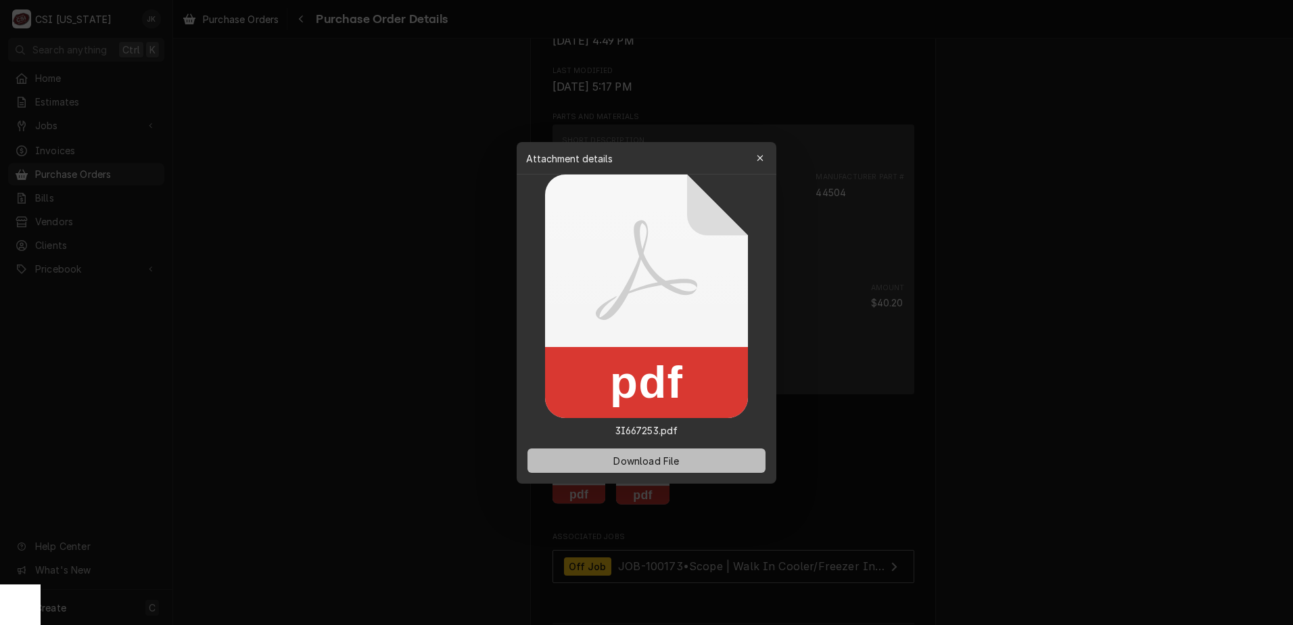
click at [578, 461] on button "Download File" at bounding box center [647, 460] width 238 height 24
click at [762, 160] on icon "button" at bounding box center [760, 158] width 6 height 6
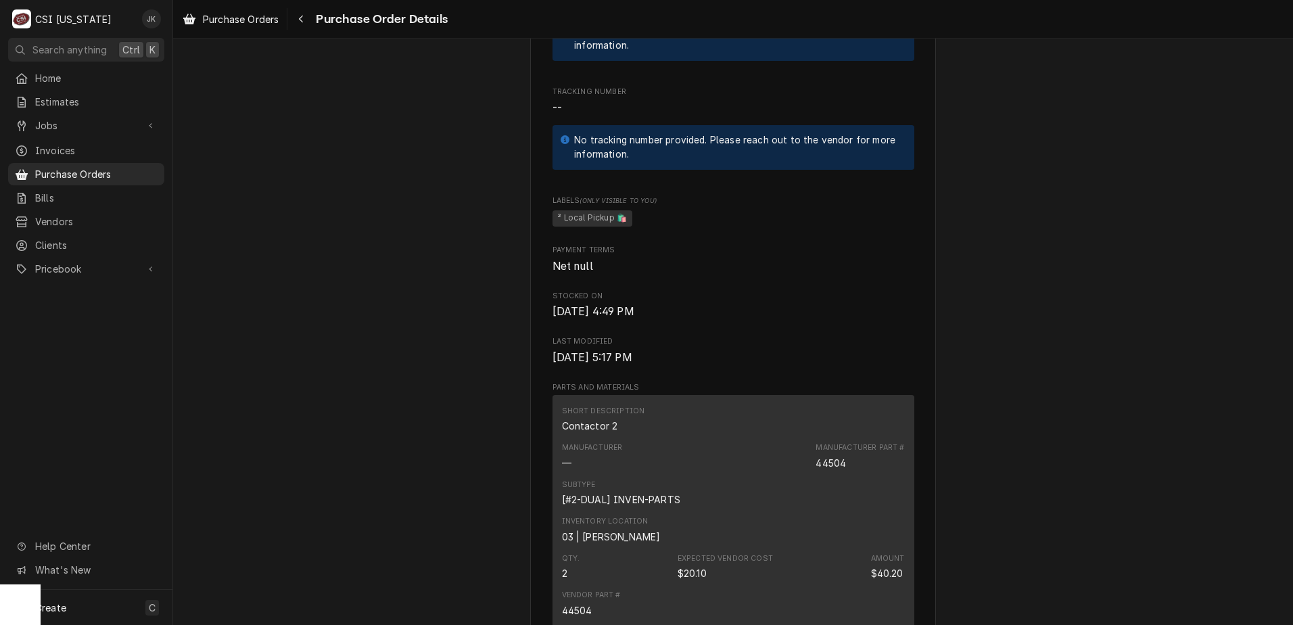
scroll to position [1150, 0]
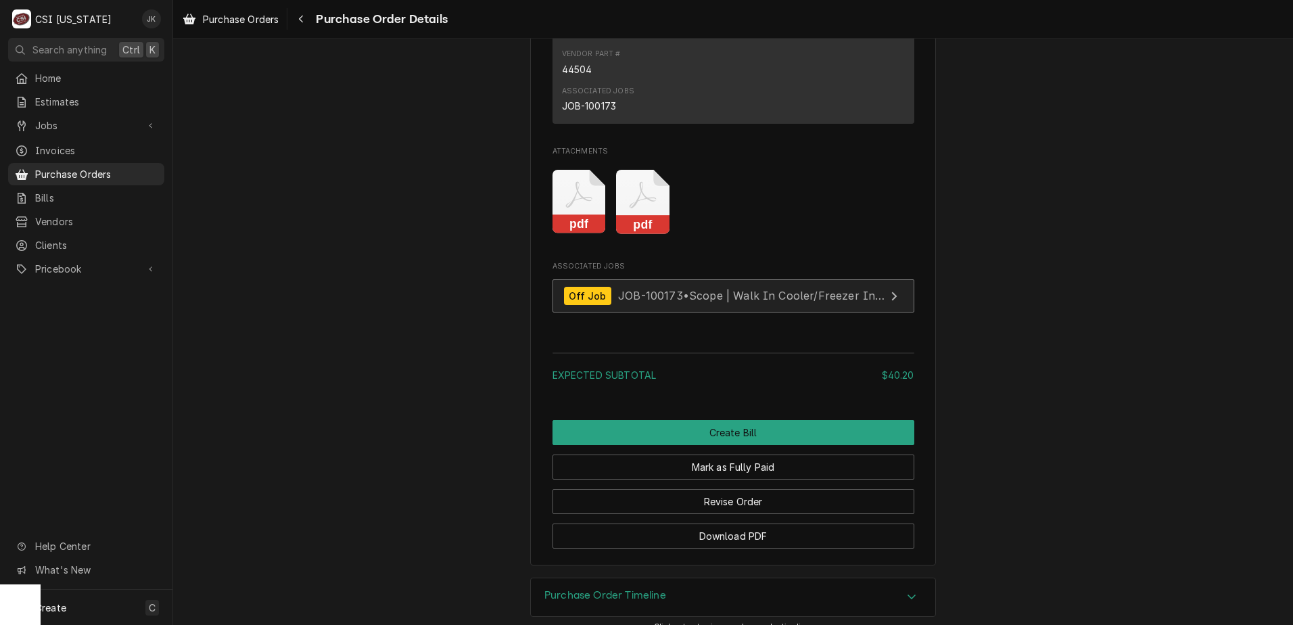
click at [683, 302] on span "JOB-100173 • Scope | Walk In Cooler/Freezer Install" at bounding box center [758, 296] width 281 height 14
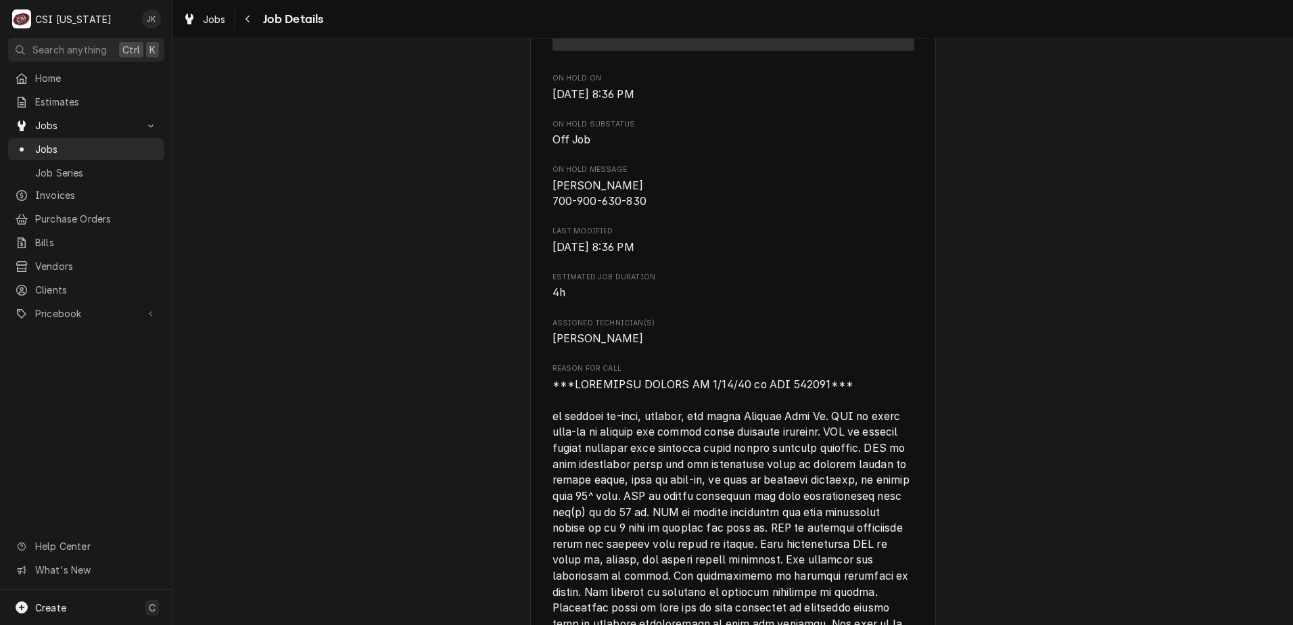
scroll to position [676, 0]
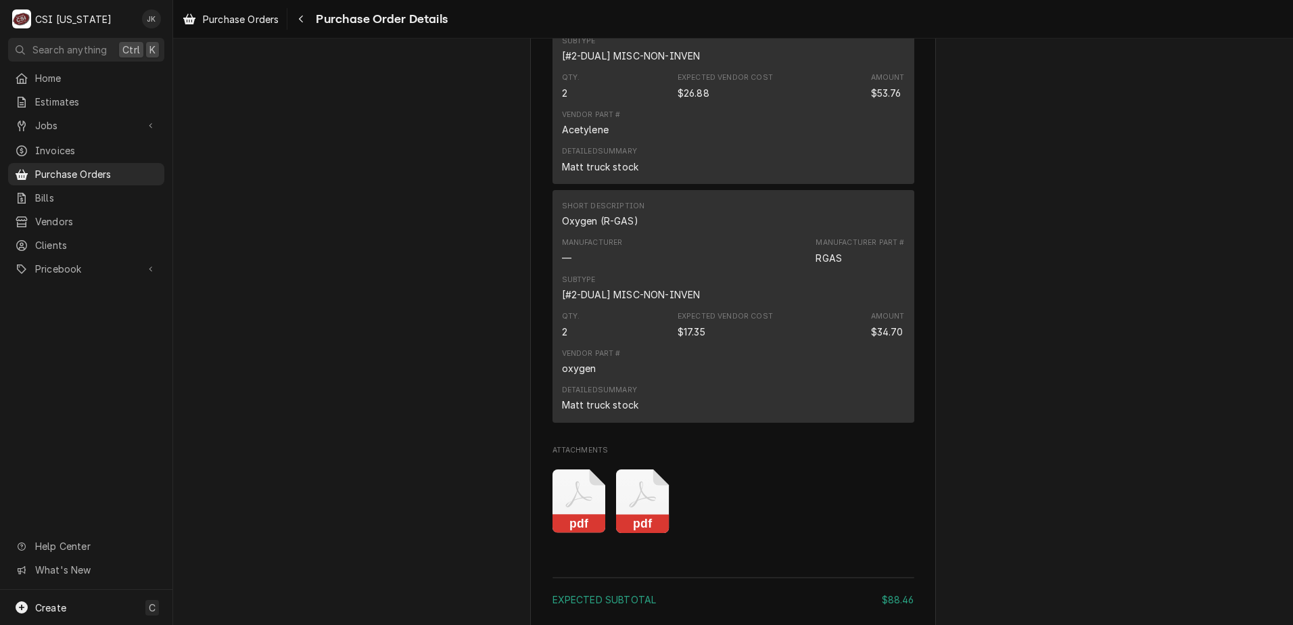
scroll to position [1082, 0]
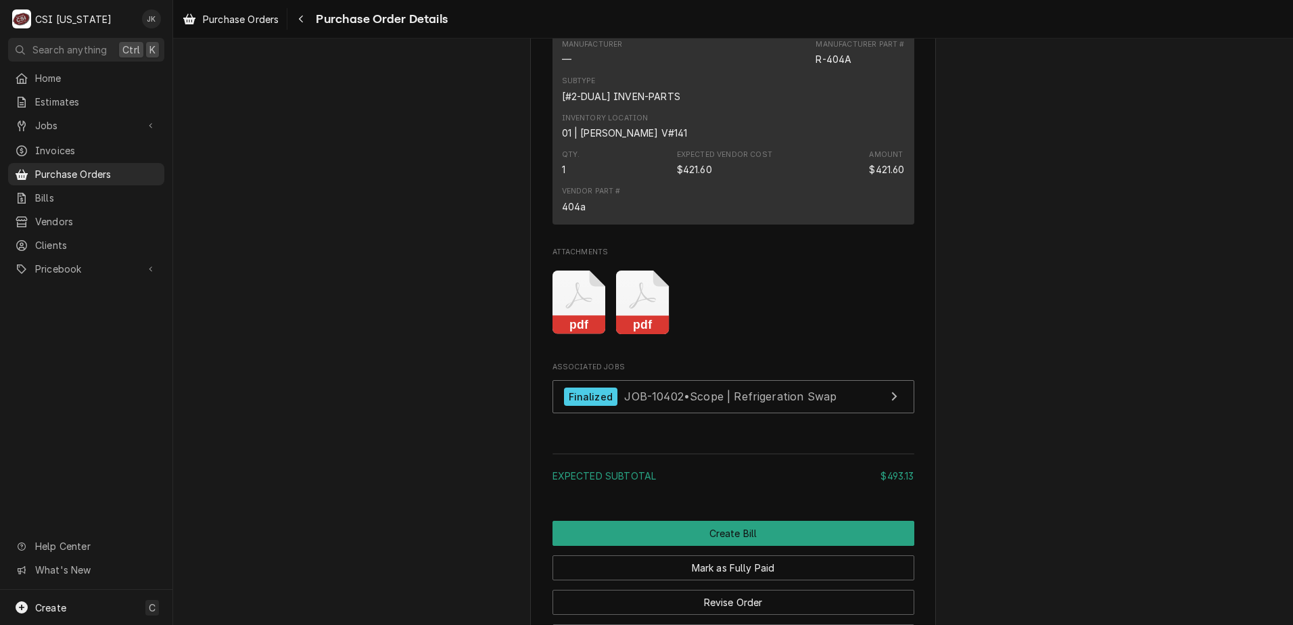
scroll to position [1353, 0]
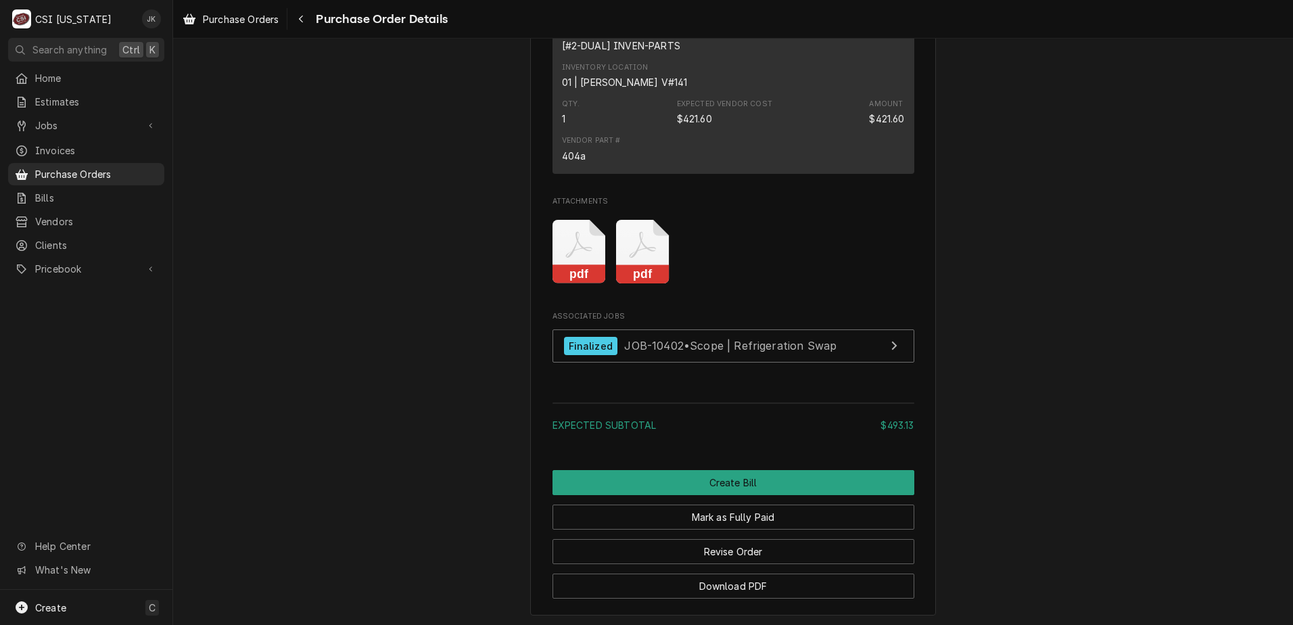
click at [617, 294] on div "pdf pdf" at bounding box center [734, 251] width 362 height 85
click at [638, 284] on rect "Attachments" at bounding box center [642, 274] width 53 height 19
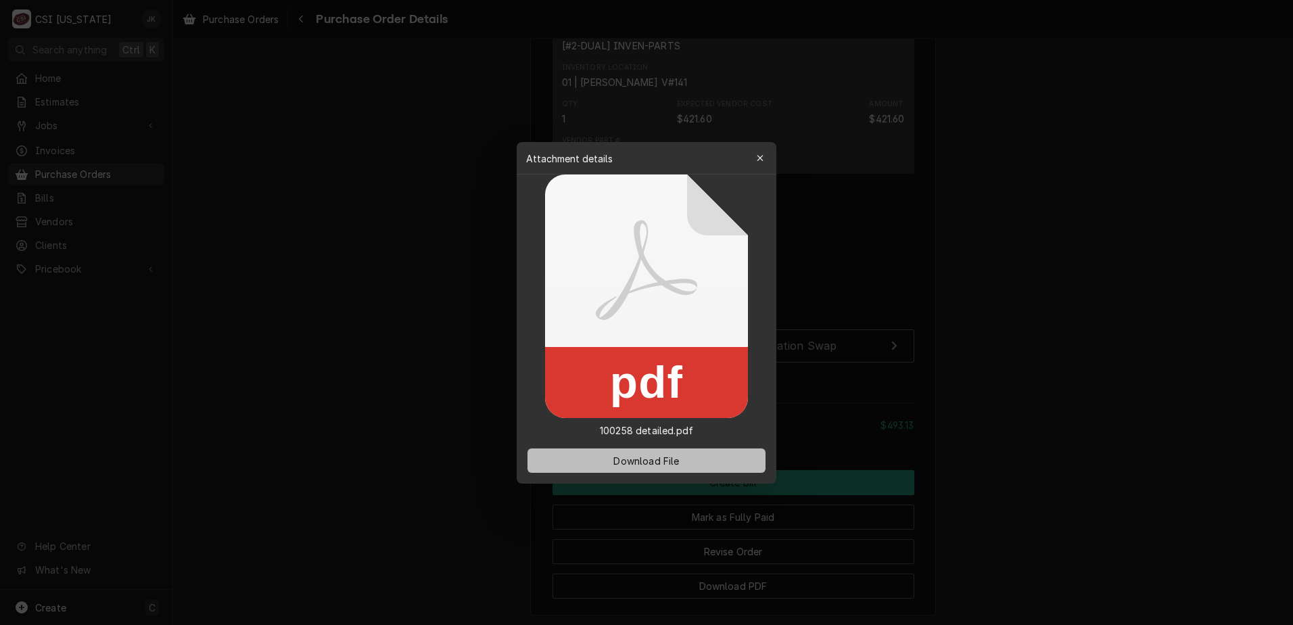
click at [639, 462] on span "Download File" at bounding box center [646, 460] width 71 height 14
click at [766, 158] on div "button" at bounding box center [761, 159] width 14 height 14
